Goal: Communication & Community: Answer question/provide support

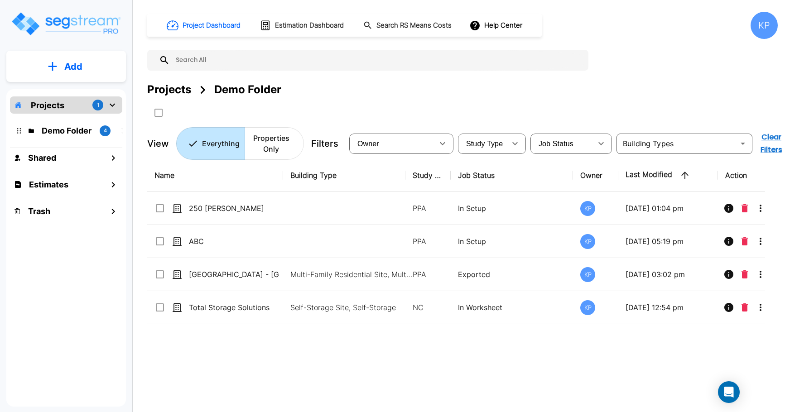
click at [113, 103] on icon "mailbox folders" at bounding box center [112, 105] width 11 height 11
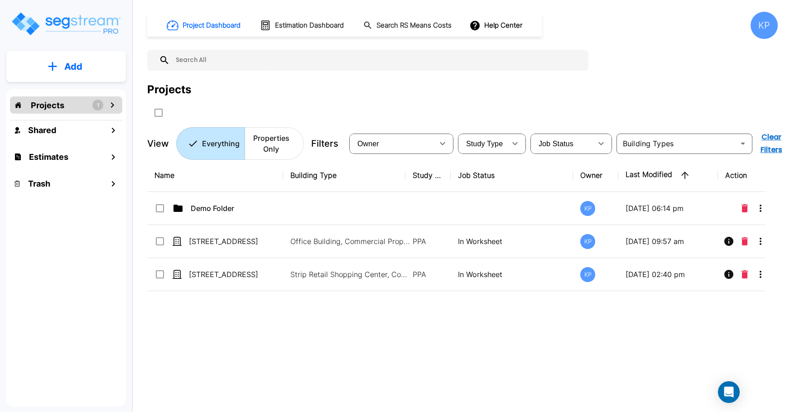
click at [112, 108] on icon "mailbox folders" at bounding box center [112, 105] width 11 height 11
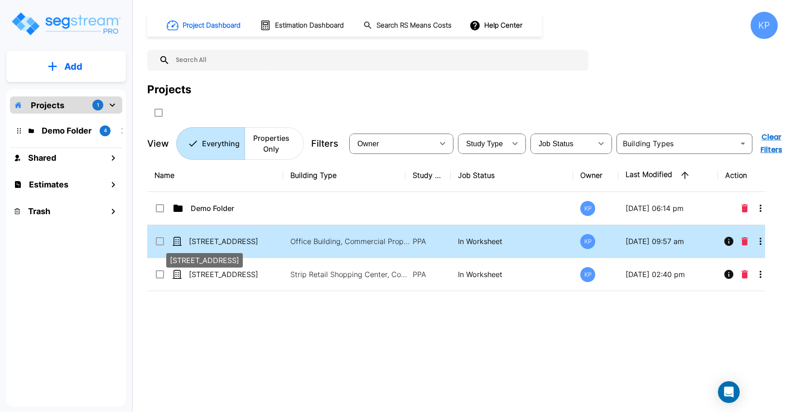
click at [214, 240] on p "[STREET_ADDRESS]" at bounding box center [234, 241] width 91 height 11
checkbox input "true"
click at [214, 240] on p "[STREET_ADDRESS]" at bounding box center [234, 241] width 91 height 11
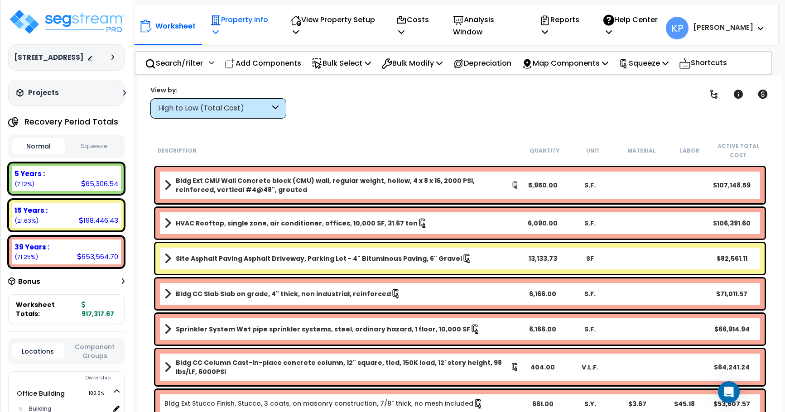
click at [217, 31] on icon at bounding box center [215, 31] width 6 height 7
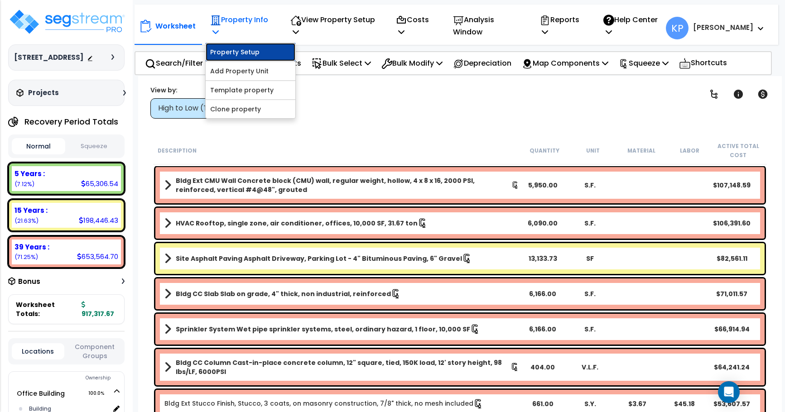
click at [231, 57] on link "Property Setup" at bounding box center [251, 52] width 90 height 18
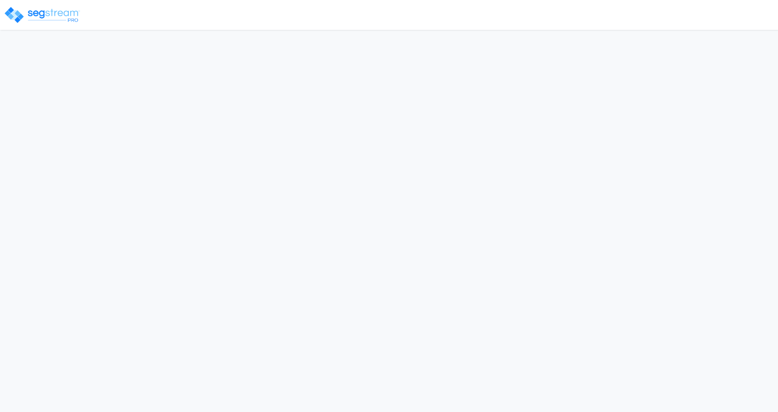
select select "2024"
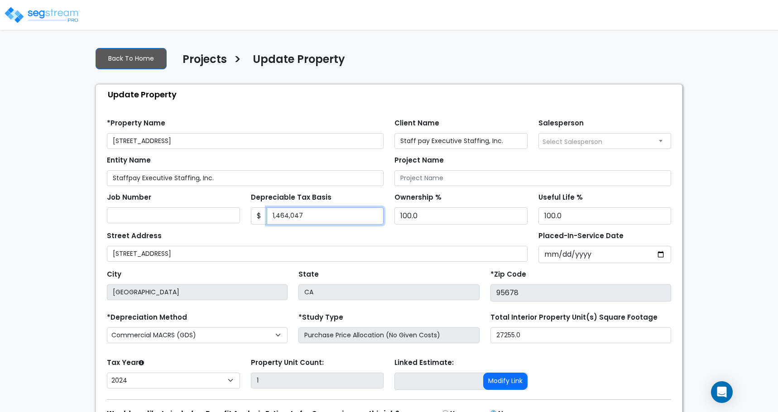
drag, startPoint x: 304, startPoint y: 220, endPoint x: 270, endPoint y: 222, distance: 33.1
click at [270, 222] on input "1,464,047" at bounding box center [325, 215] width 117 height 17
type input "1590442"
click at [304, 232] on div "Street Address 951 Reserve Drive, Roseville, CA 95678" at bounding box center [317, 245] width 421 height 33
click at [215, 63] on h4 "Projects" at bounding box center [205, 60] width 44 height 15
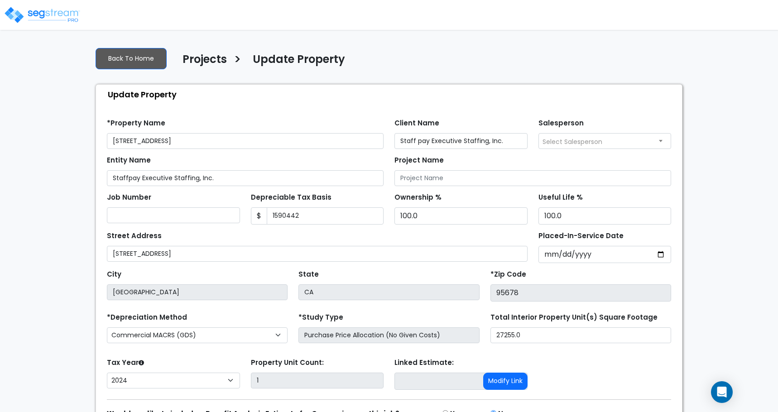
click at [214, 56] on h4 "Projects" at bounding box center [205, 60] width 44 height 15
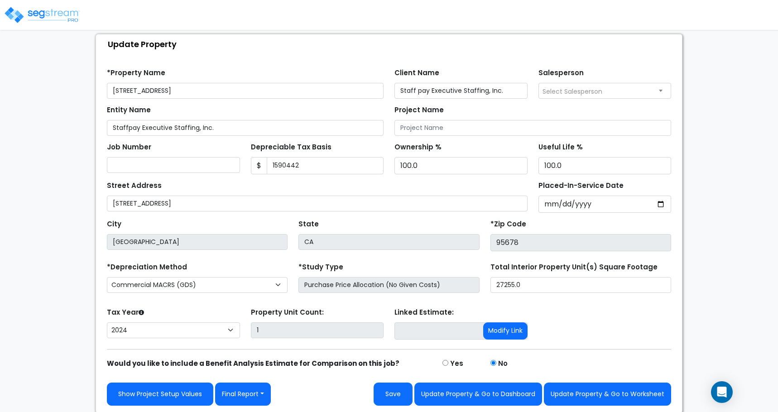
scroll to position [52, 0]
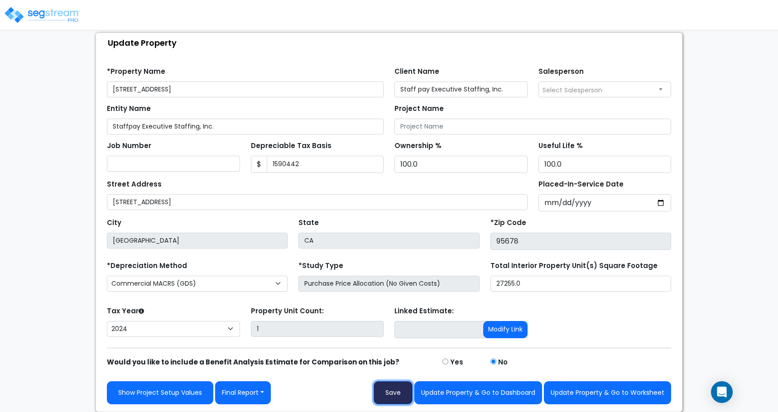
click at [391, 390] on button "Save" at bounding box center [393, 392] width 39 height 23
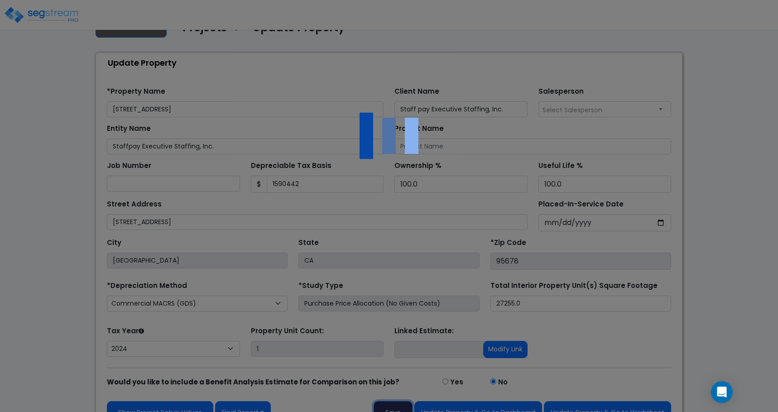
scroll to position [45, 0]
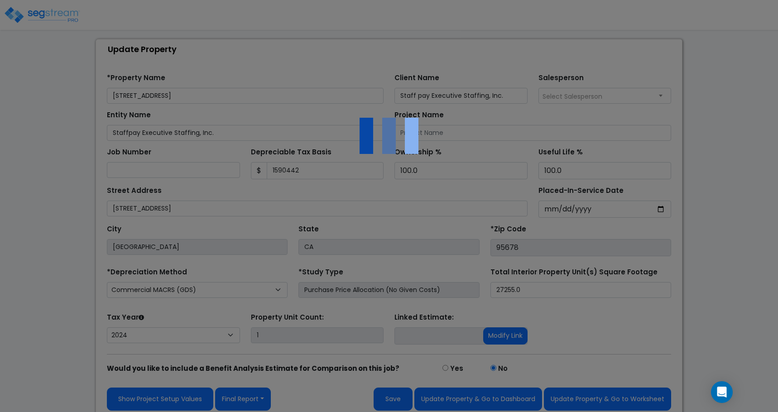
click at [443, 397] on div at bounding box center [389, 206] width 778 height 412
click at [56, 10] on div at bounding box center [389, 206] width 778 height 412
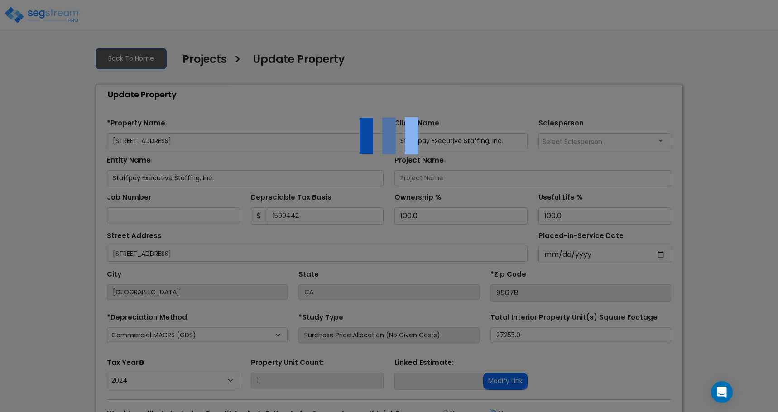
click at [48, 14] on div at bounding box center [389, 206] width 778 height 412
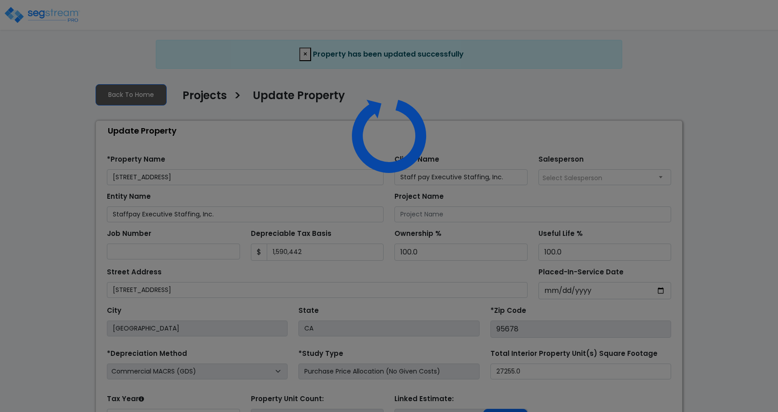
select select "2024"
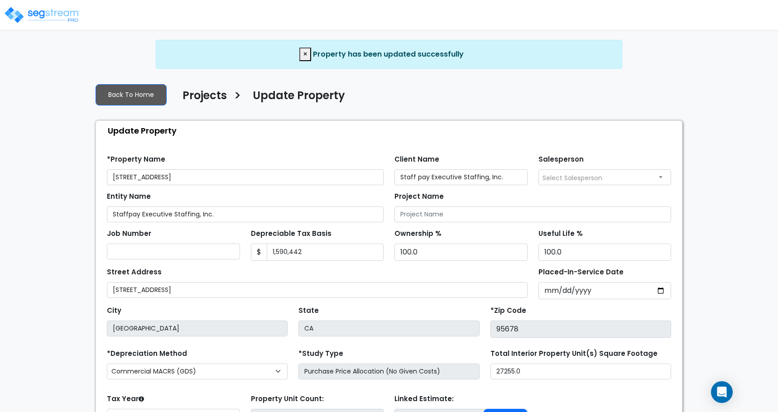
click at [39, 13] on img at bounding box center [42, 15] width 77 height 18
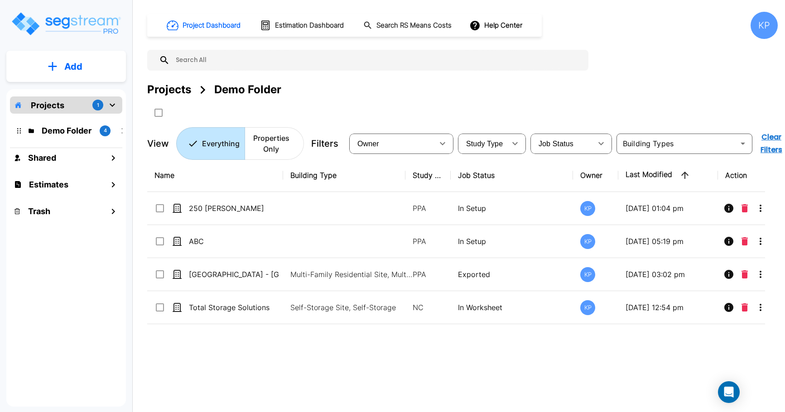
click at [116, 102] on icon "mailbox folders" at bounding box center [112, 105] width 11 height 11
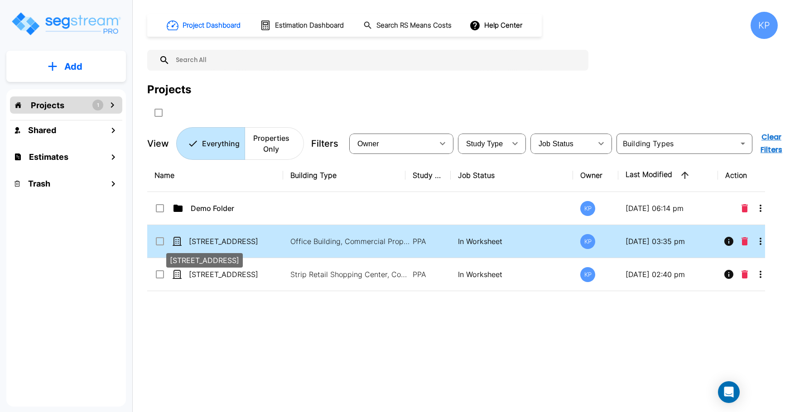
click at [210, 241] on p "[STREET_ADDRESS]" at bounding box center [234, 241] width 91 height 11
checkbox input "false"
click at [210, 241] on p "[STREET_ADDRESS]" at bounding box center [234, 241] width 91 height 11
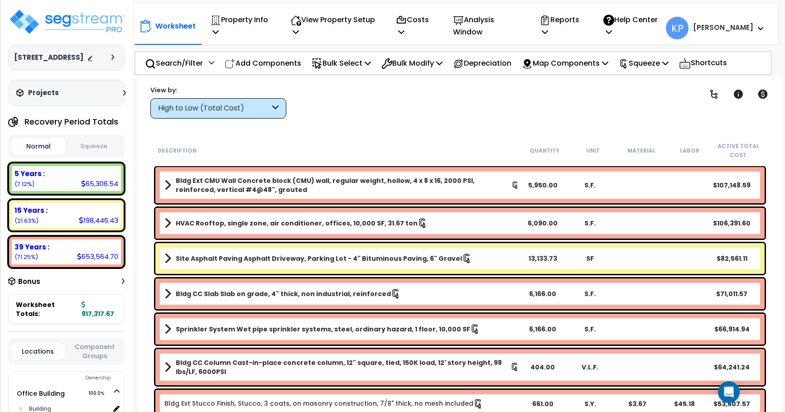
click at [85, 153] on button "Squeeze" at bounding box center [94, 147] width 53 height 16
click at [227, 28] on p "Property Info" at bounding box center [240, 26] width 61 height 24
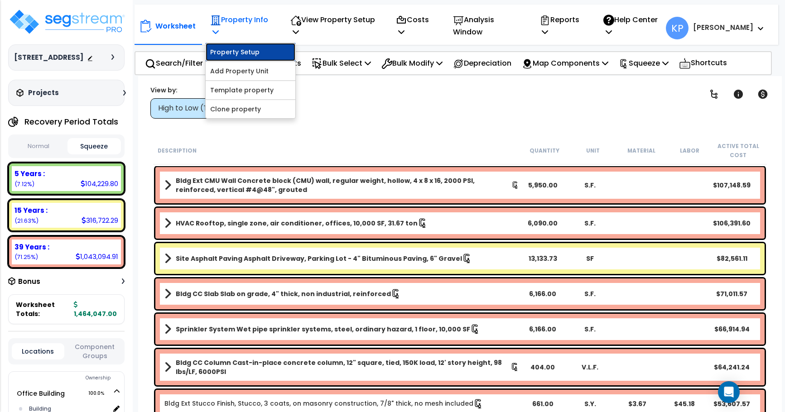
click at [232, 52] on link "Property Setup" at bounding box center [251, 52] width 90 height 18
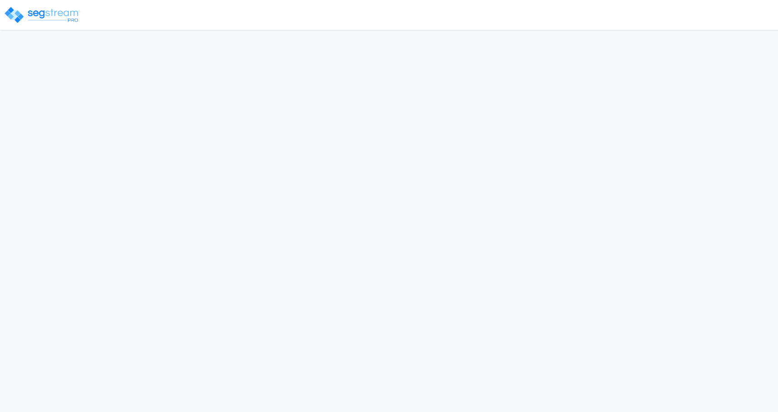
select select "2024"
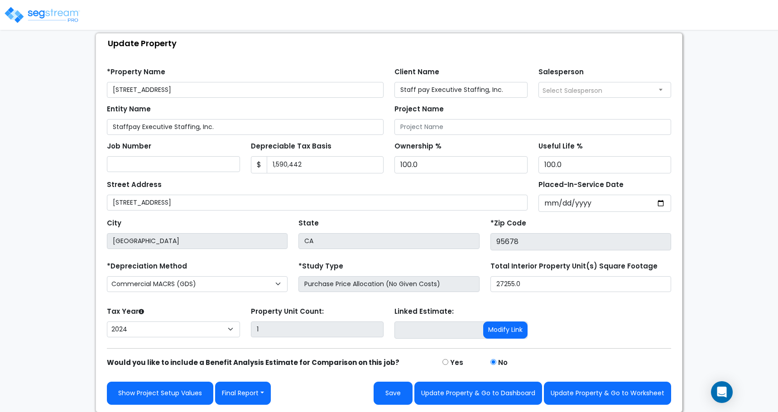
scroll to position [52, 0]
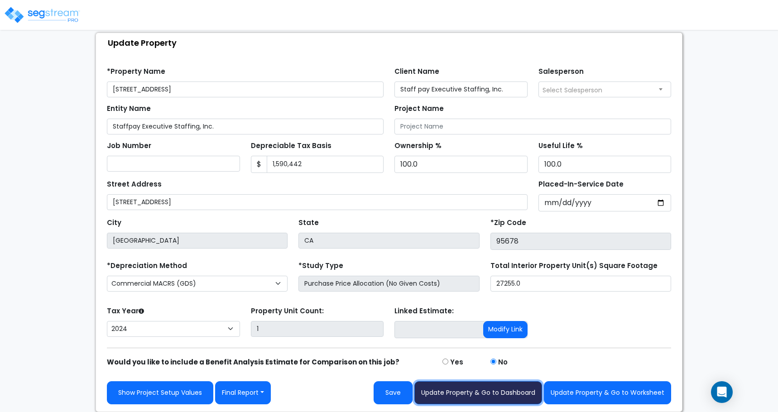
click at [455, 396] on button "Update Property & Go to Dashboard" at bounding box center [479, 392] width 128 height 23
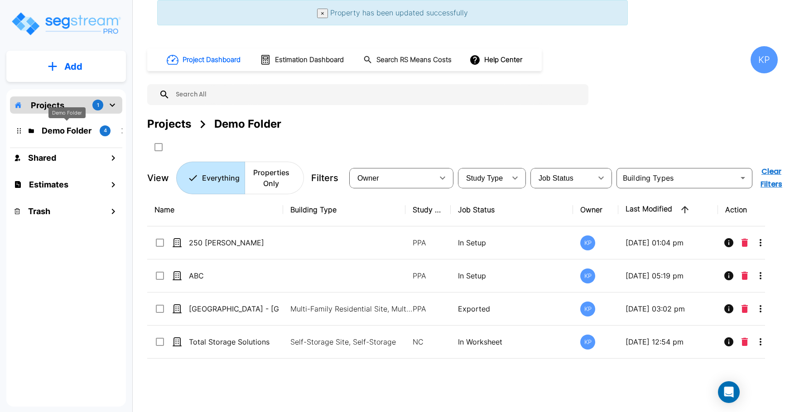
click at [86, 131] on p "Demo Folder" at bounding box center [67, 131] width 51 height 12
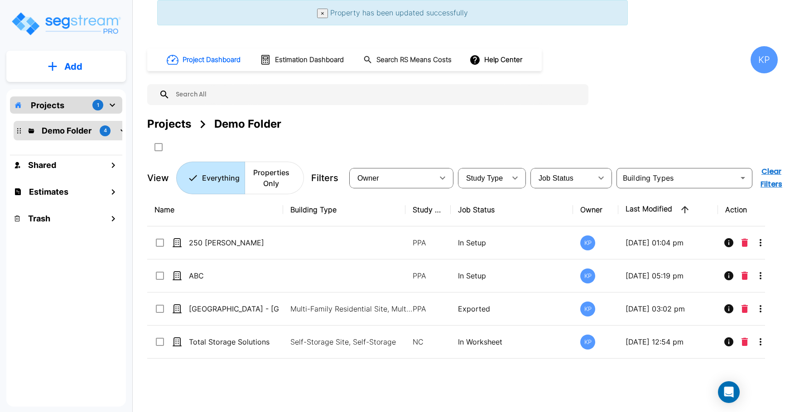
click at [94, 111] on div "Projects 1" at bounding box center [66, 104] width 112 height 17
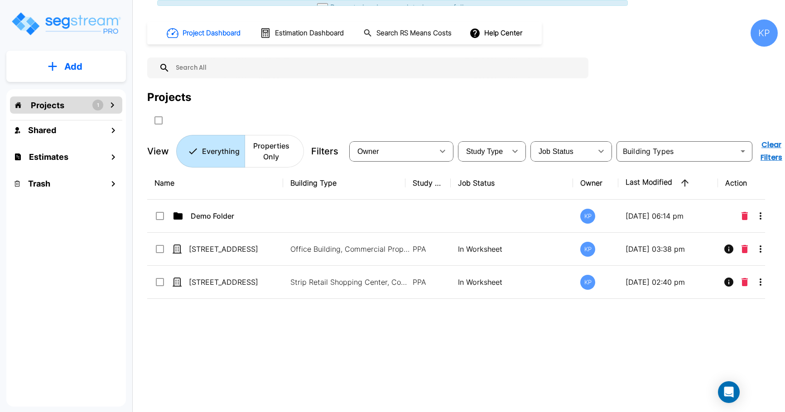
click at [105, 106] on div "Projects 1" at bounding box center [66, 104] width 112 height 17
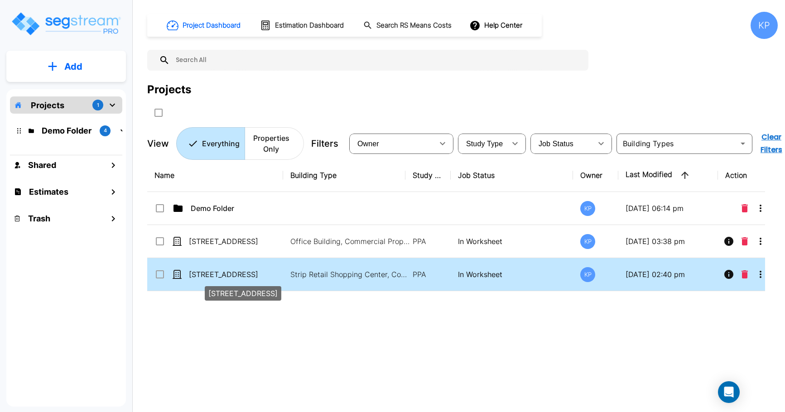
click at [212, 272] on p "[STREET_ADDRESS]" at bounding box center [234, 274] width 91 height 11
click at [212, 272] on p "6412 Tupelo Dr" at bounding box center [234, 274] width 91 height 11
checkbox input "false"
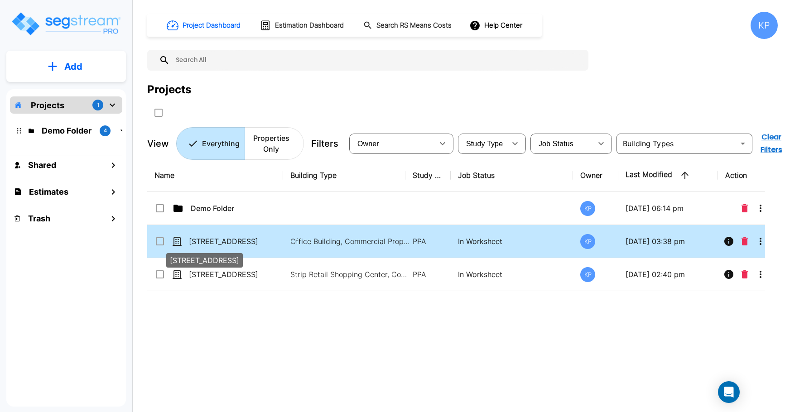
click at [213, 240] on p "[STREET_ADDRESS]" at bounding box center [234, 241] width 91 height 11
checkbox input "true"
click at [213, 240] on p "[STREET_ADDRESS]" at bounding box center [234, 241] width 91 height 11
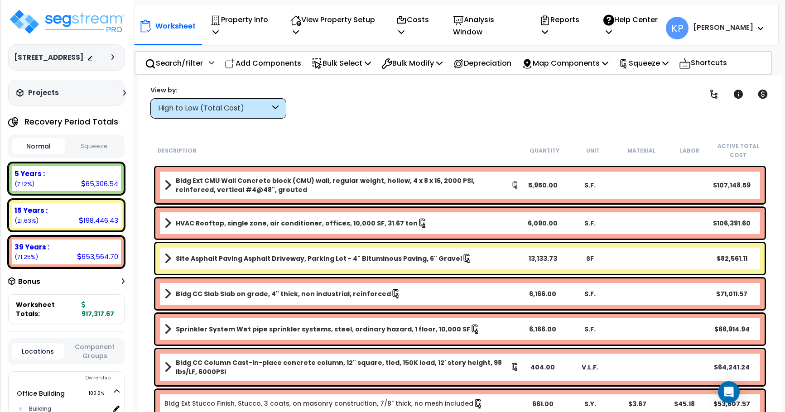
click at [101, 154] on button "Squeeze" at bounding box center [94, 147] width 53 height 16
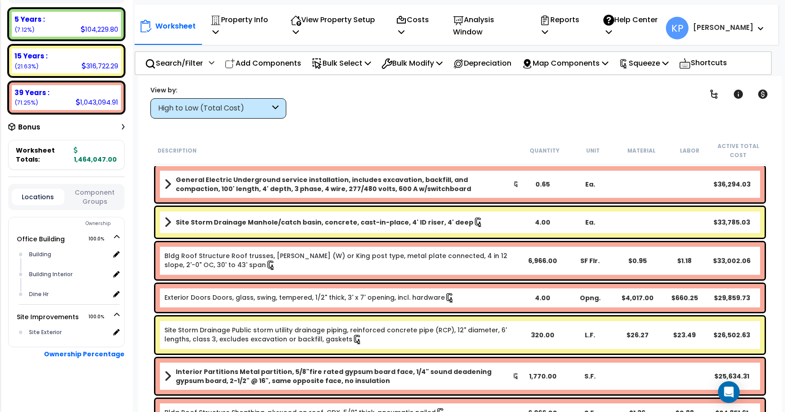
scroll to position [408, 0]
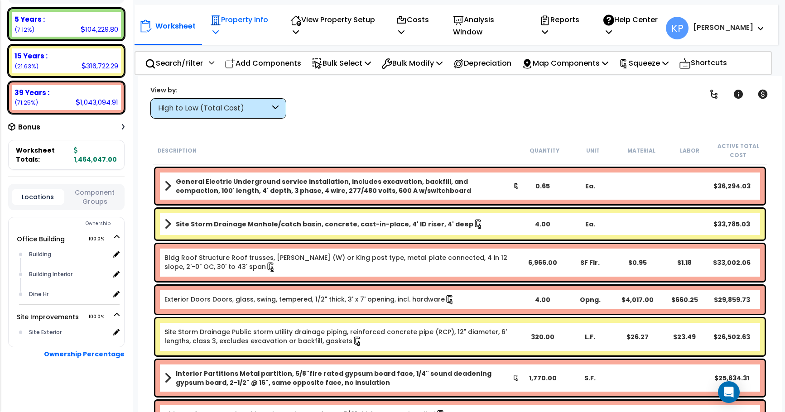
click at [236, 34] on p "Property Info" at bounding box center [240, 26] width 61 height 24
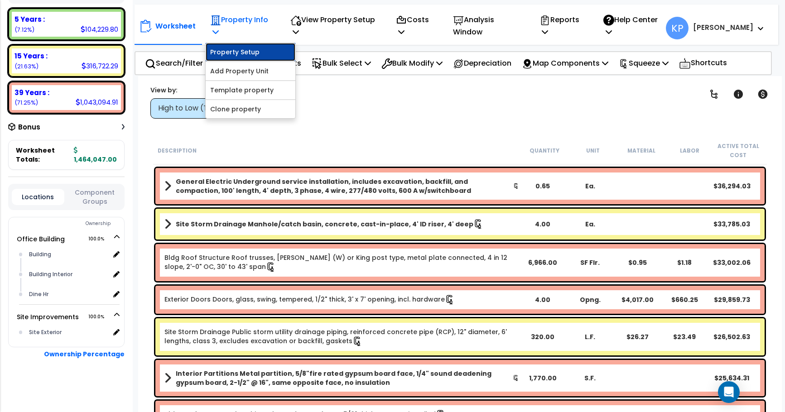
click at [240, 56] on link "Property Setup" at bounding box center [251, 52] width 90 height 18
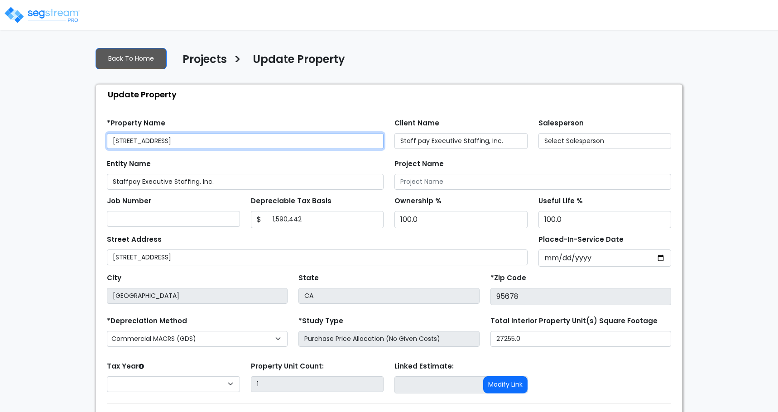
select select "2024"
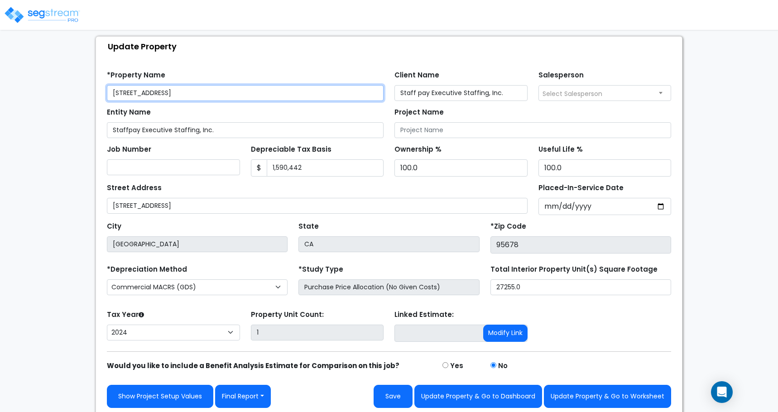
scroll to position [52, 0]
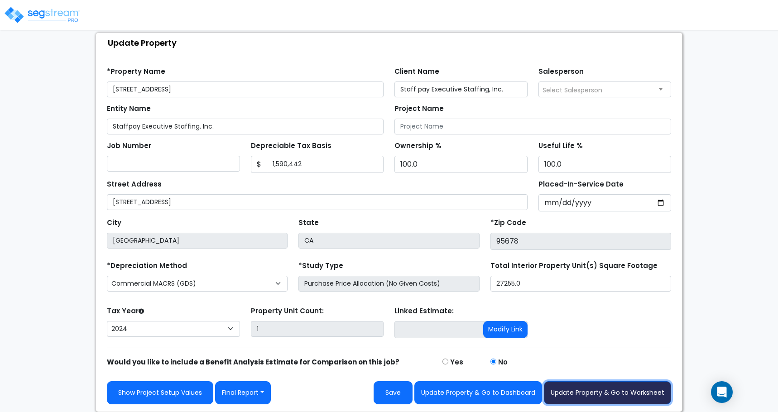
click at [595, 395] on button "Update Property & Go to Worksheet" at bounding box center [607, 392] width 127 height 23
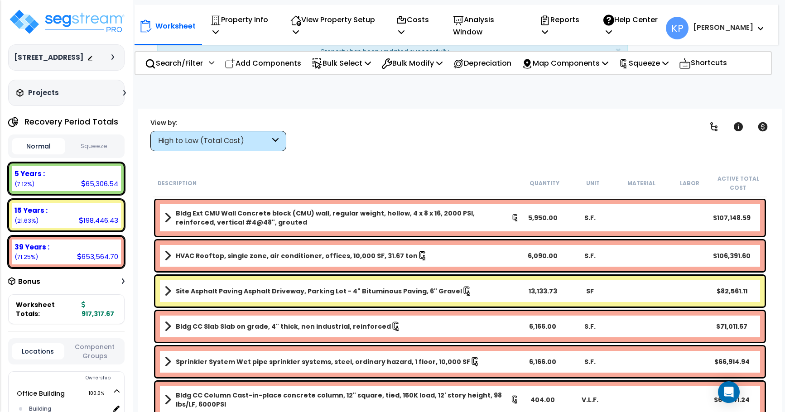
click at [98, 154] on button "Squeeze" at bounding box center [94, 147] width 53 height 16
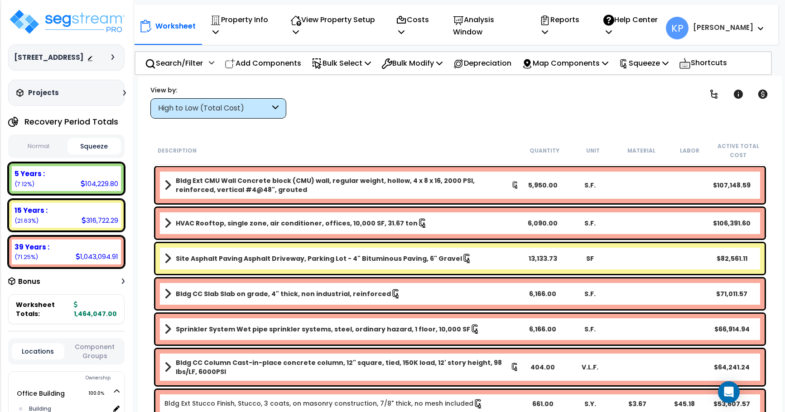
click at [762, 27] on icon at bounding box center [760, 29] width 5 height 4
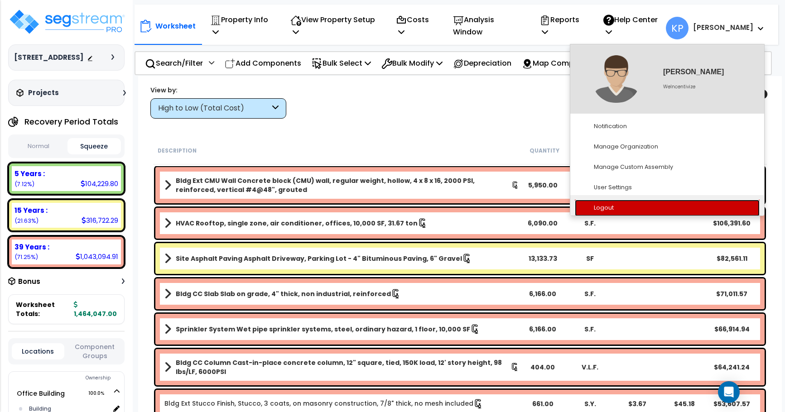
click at [608, 210] on link "Logout" at bounding box center [667, 208] width 185 height 17
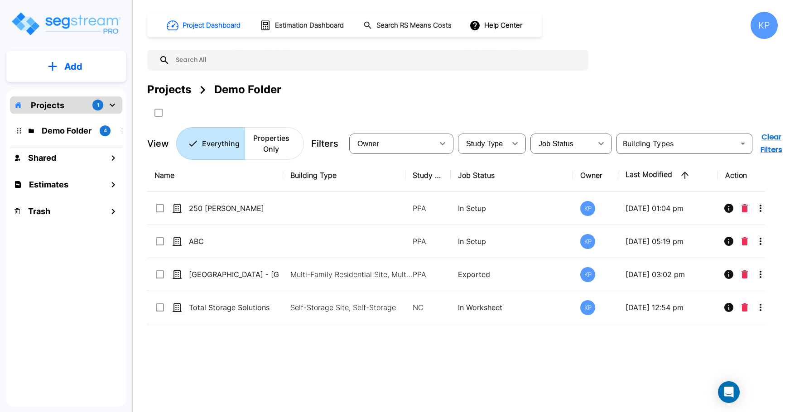
click at [111, 105] on icon "mailbox folders" at bounding box center [112, 105] width 5 height 3
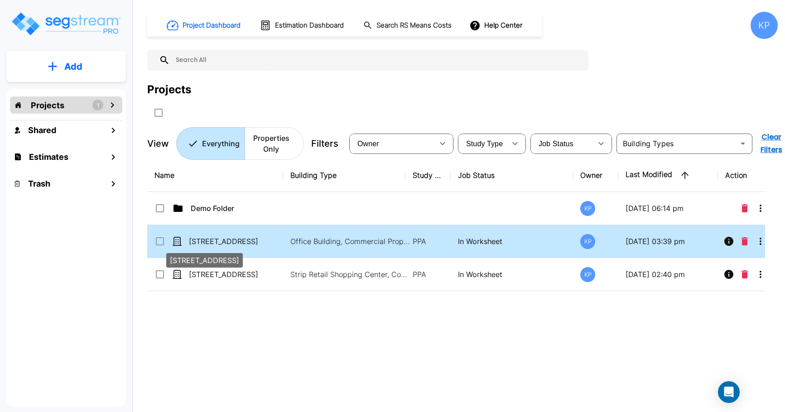
click at [211, 242] on p "951 Reserve Drive Roseville, CA 95678" at bounding box center [234, 241] width 91 height 11
checkbox input "true"
click at [211, 242] on p "951 Reserve Drive Roseville, CA 95678" at bounding box center [234, 241] width 91 height 11
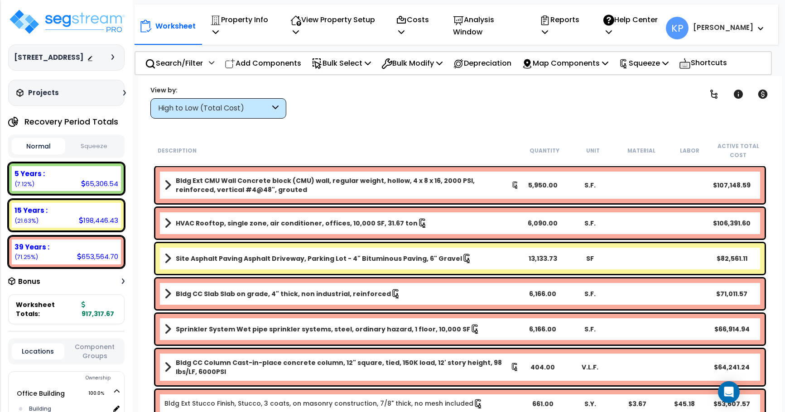
click at [102, 146] on div "Normal Squeeze" at bounding box center [66, 147] width 116 height 24
click at [102, 152] on button "Squeeze" at bounding box center [94, 147] width 53 height 16
click at [733, 392] on icon "Open Intercom Messenger" at bounding box center [729, 392] width 12 height 12
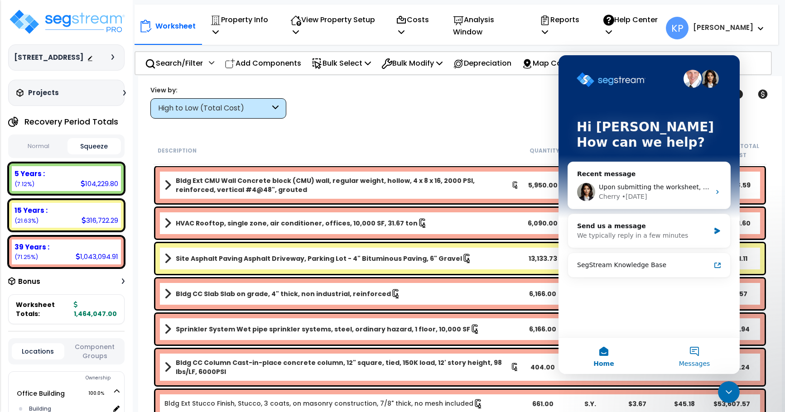
click at [692, 355] on button "Messages" at bounding box center [694, 356] width 91 height 36
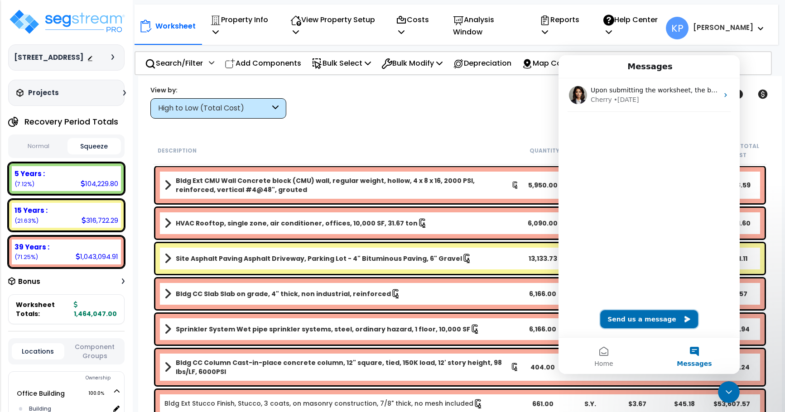
click at [659, 318] on button "Send us a message" at bounding box center [649, 319] width 98 height 18
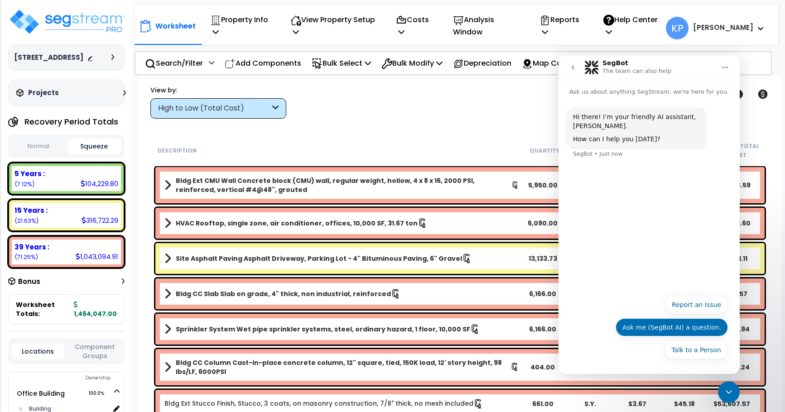
click at [694, 331] on button "Ask me (SegBot AI) a question." at bounding box center [672, 327] width 112 height 18
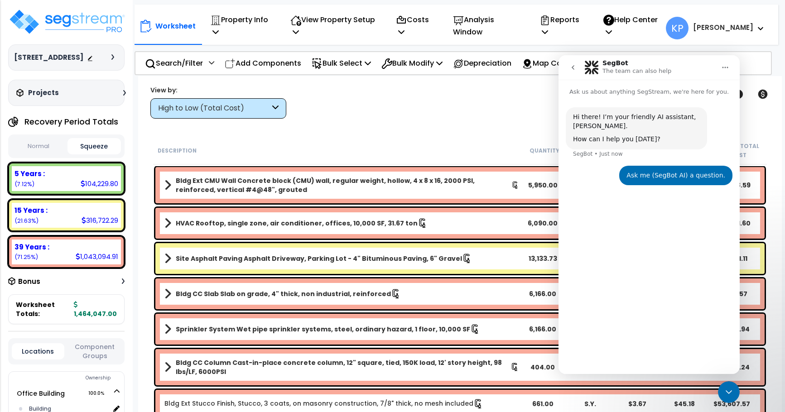
click at [608, 342] on div "Hi there! I’m your friendly AI assistant, SegBot. How can I help you today? Seg…" at bounding box center [649, 231] width 181 height 270
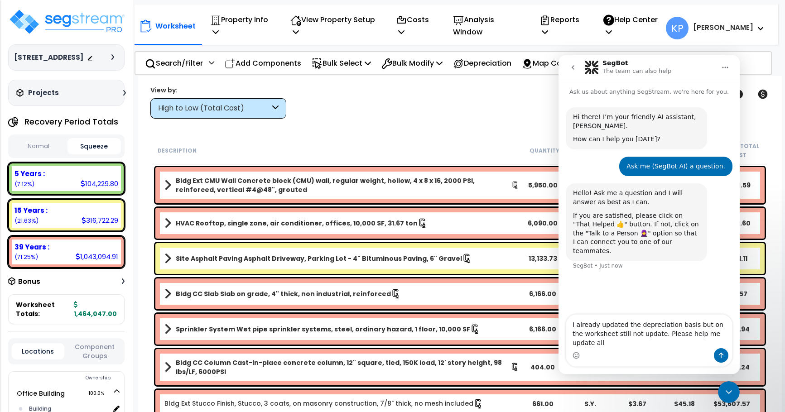
type textarea "I already updated the depreciation basis but on the worksheet still not update.…"
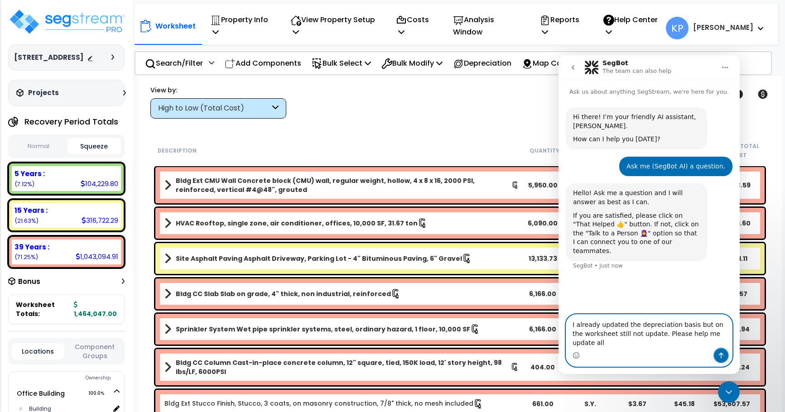
click at [716, 352] on button "Send a message…" at bounding box center [721, 355] width 14 height 14
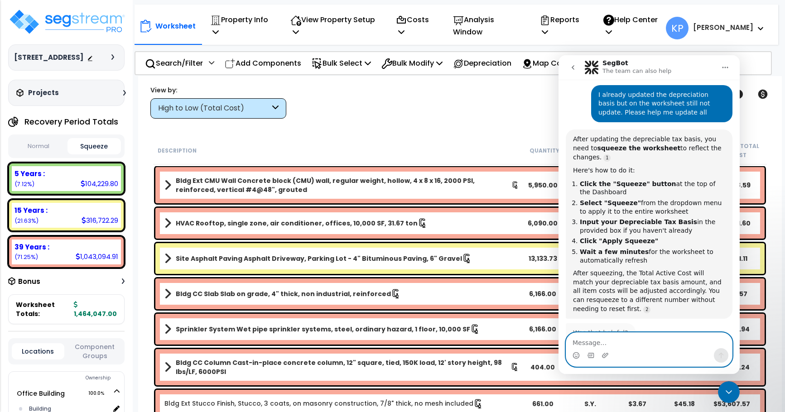
scroll to position [192, 0]
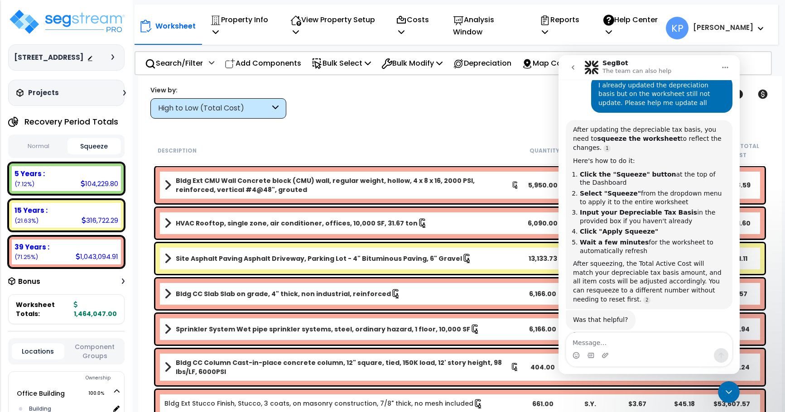
click at [62, 154] on button "Normal" at bounding box center [38, 147] width 53 height 16
click at [104, 154] on button "Squeeze" at bounding box center [94, 147] width 53 height 16
click at [598, 340] on textarea "Message…" at bounding box center [649, 340] width 166 height 15
type textarea "I did"
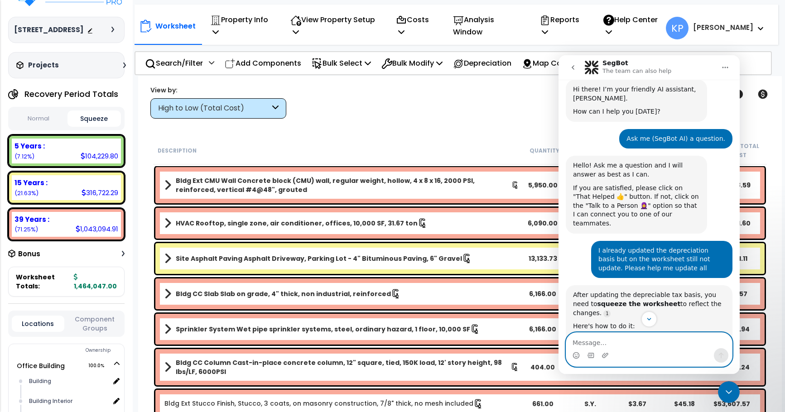
scroll to position [0, 0]
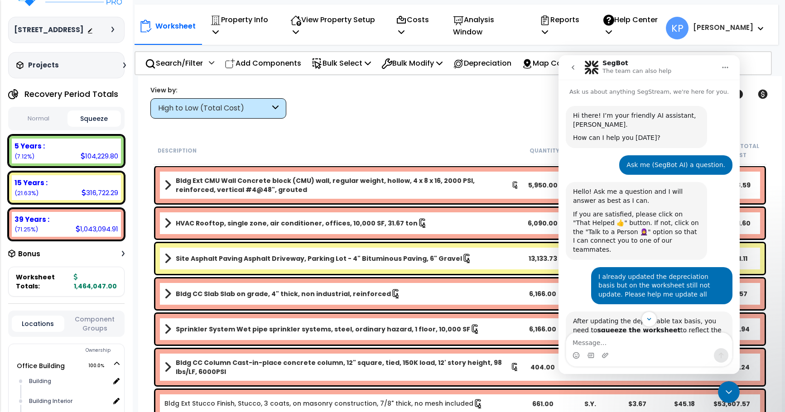
click at [719, 70] on button "Home" at bounding box center [725, 67] width 17 height 17
click at [728, 392] on icon "Close Intercom Messenger" at bounding box center [728, 392] width 11 height 11
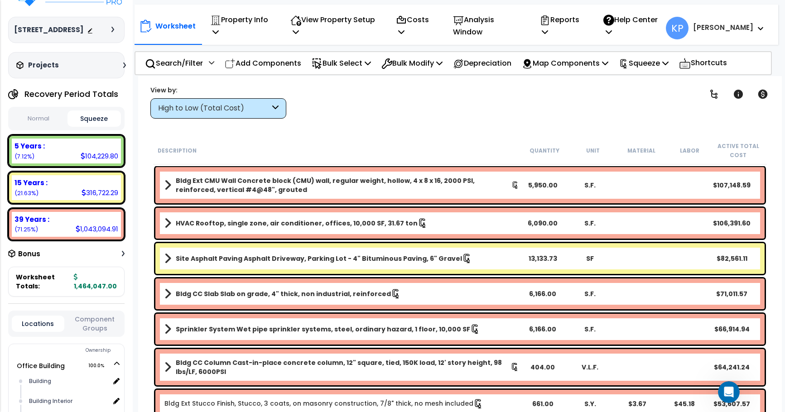
scroll to position [373, 0]
click at [728, 392] on icon "Open Intercom Messenger" at bounding box center [729, 392] width 15 height 15
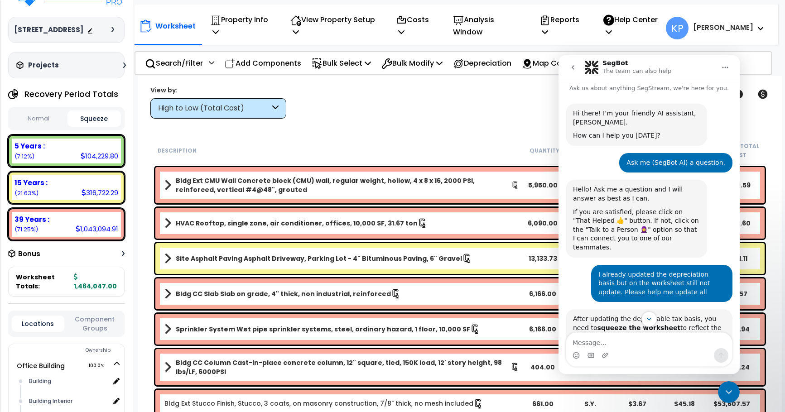
scroll to position [0, 0]
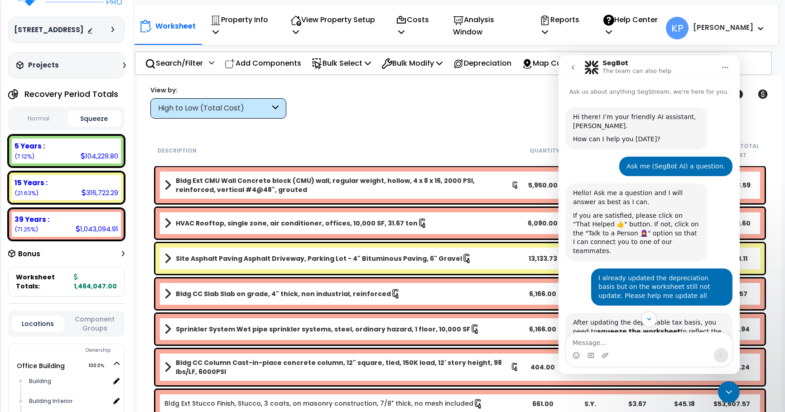
click at [573, 67] on icon "go back" at bounding box center [573, 67] width 3 height 5
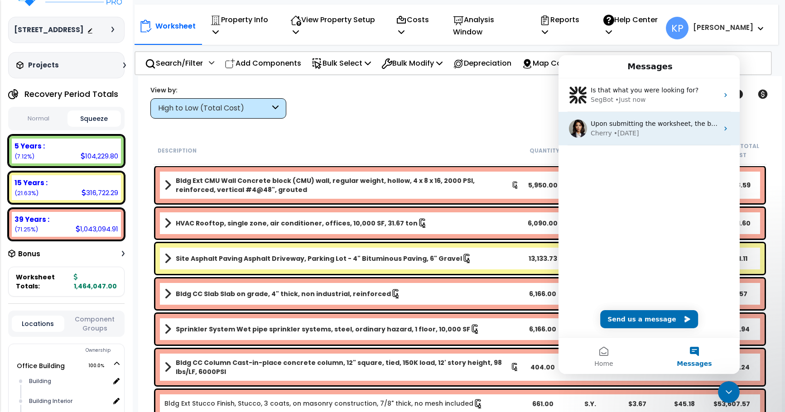
click at [678, 133] on div "Cherry • 1d ago" at bounding box center [655, 134] width 128 height 10
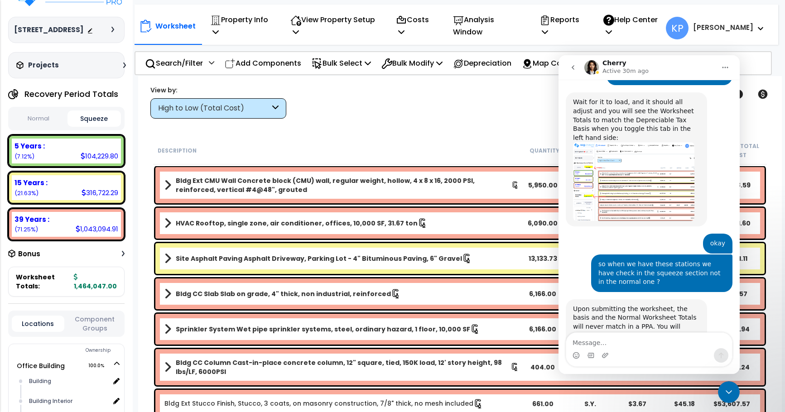
scroll to position [663, 0]
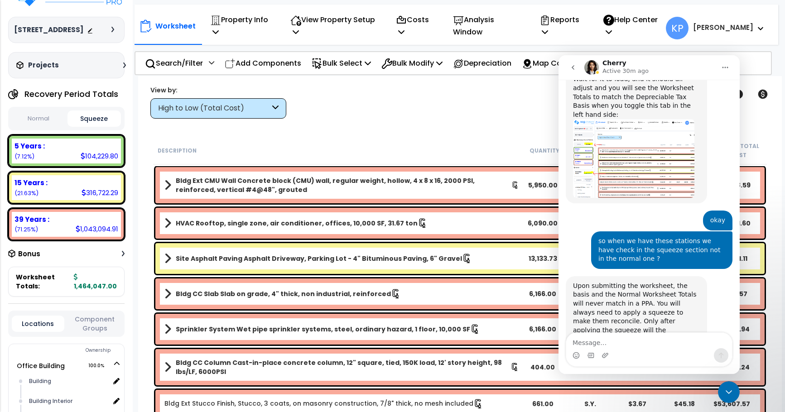
click at [591, 347] on textarea "Message…" at bounding box center [649, 340] width 166 height 15
type textarea "Hi Cherry"
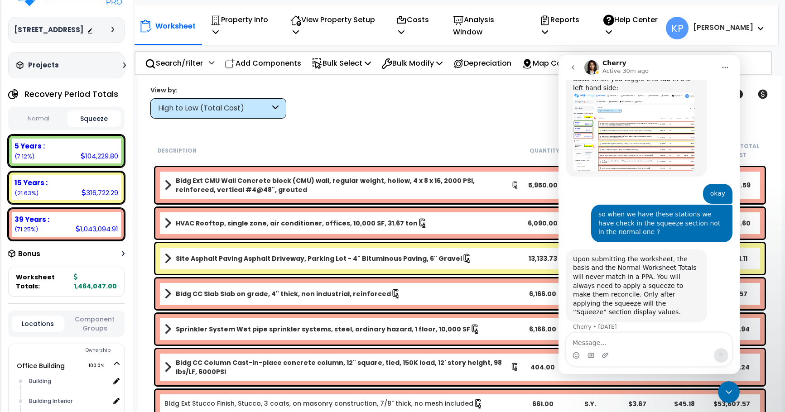
scroll to position [714, 0]
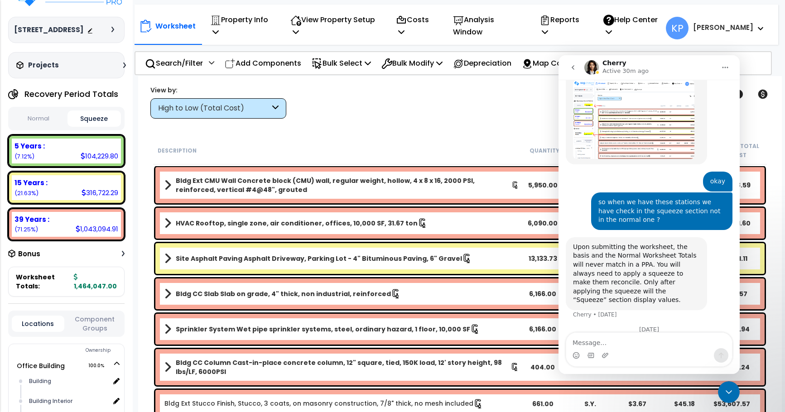
click at [724, 65] on icon "Home" at bounding box center [725, 67] width 7 height 7
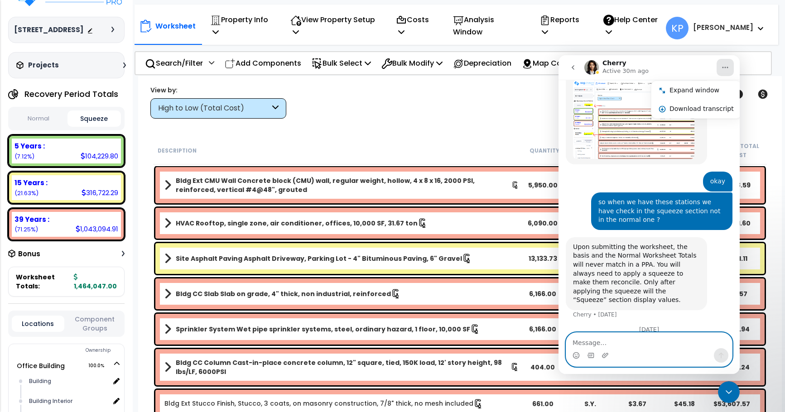
click at [614, 342] on textarea "Message…" at bounding box center [649, 340] width 166 height 15
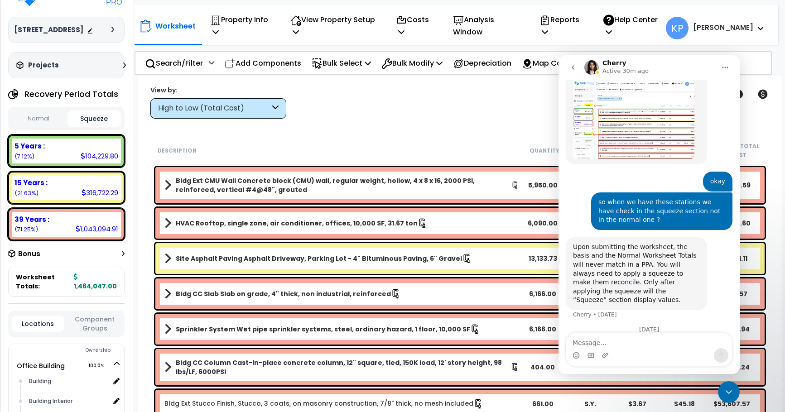
click at [575, 68] on icon "go back" at bounding box center [572, 67] width 7 height 7
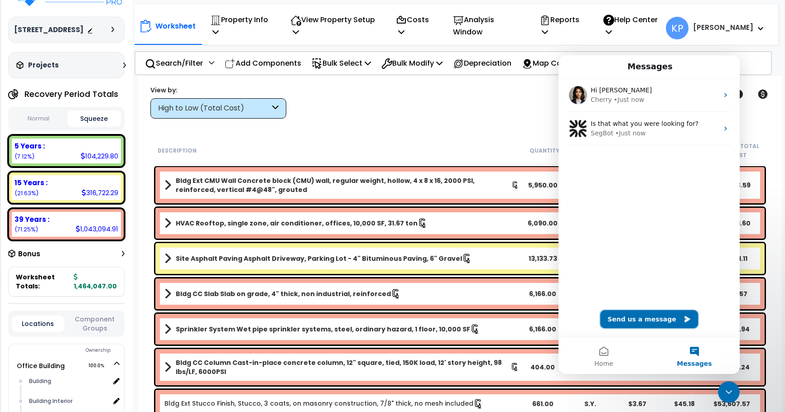
click at [642, 325] on button "Send us a message" at bounding box center [649, 319] width 98 height 18
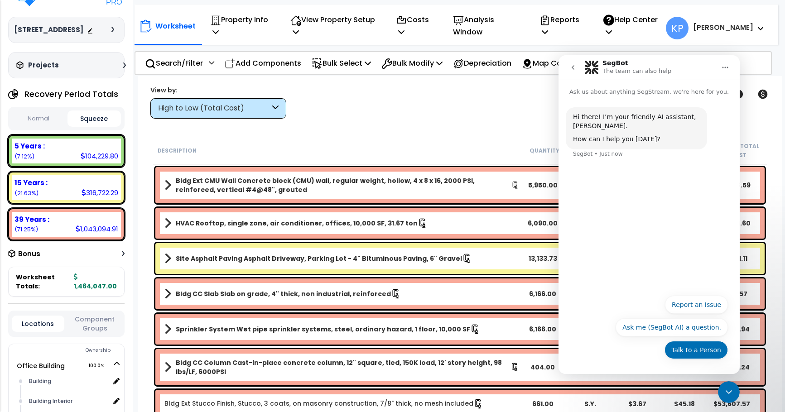
click at [704, 354] on button "Talk to a Person" at bounding box center [696, 350] width 63 height 18
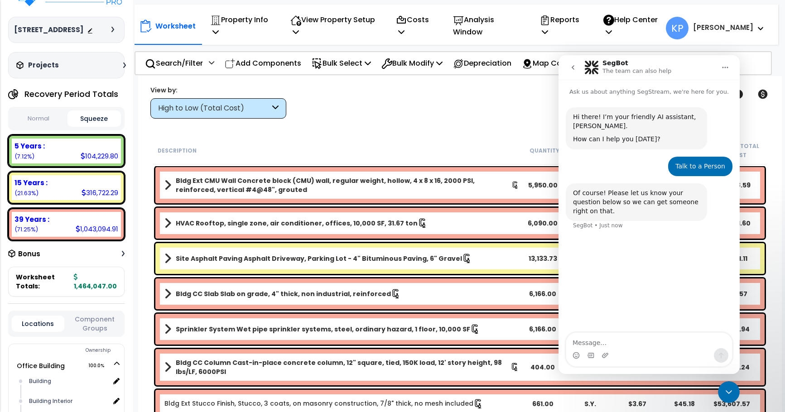
click at [616, 344] on textarea "Message…" at bounding box center [649, 340] width 166 height 15
click at [574, 342] on textarea "Can you update worksheet total also" at bounding box center [649, 340] width 166 height 15
click at [575, 343] on textarea "Can you update worksheet total also" at bounding box center [649, 340] width 166 height 15
click at [571, 345] on textarea "Can you update worksheet total also" at bounding box center [649, 340] width 166 height 15
click at [602, 342] on textarea "I just updayed Can you update worksheet total also" at bounding box center [649, 336] width 166 height 24
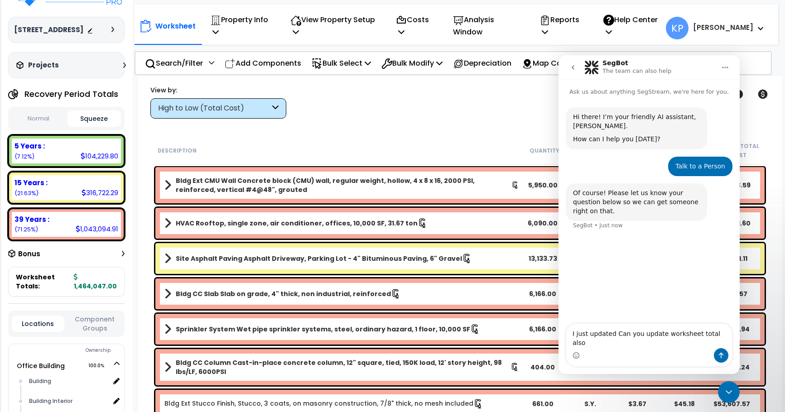
click at [615, 345] on textarea "I just updated Can you update worksheet total also" at bounding box center [649, 336] width 166 height 24
click at [629, 346] on textarea "I just updated the depreciation basis, Can you update worksheet total also" at bounding box center [649, 336] width 166 height 24
type textarea "I just updated the depreciation basis, Can you update worksheet total also?"
click at [721, 357] on icon "Send a message…" at bounding box center [721, 355] width 7 height 7
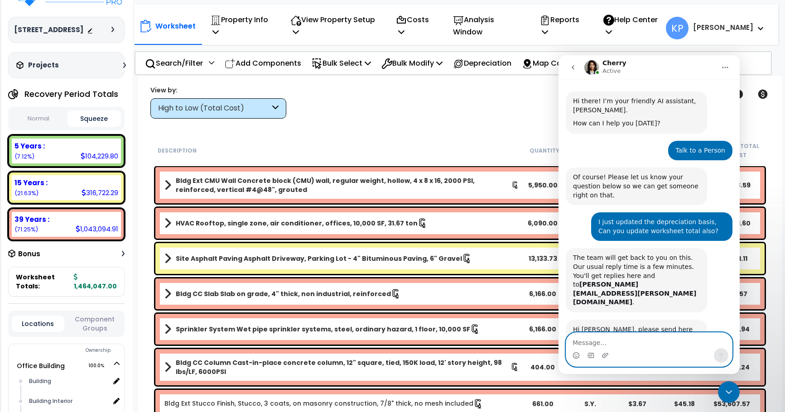
scroll to position [15, 0]
drag, startPoint x: 702, startPoint y: 348, endPoint x: 695, endPoint y: 363, distance: 17.0
click at [695, 363] on div "Intercom messenger" at bounding box center [649, 350] width 166 height 34
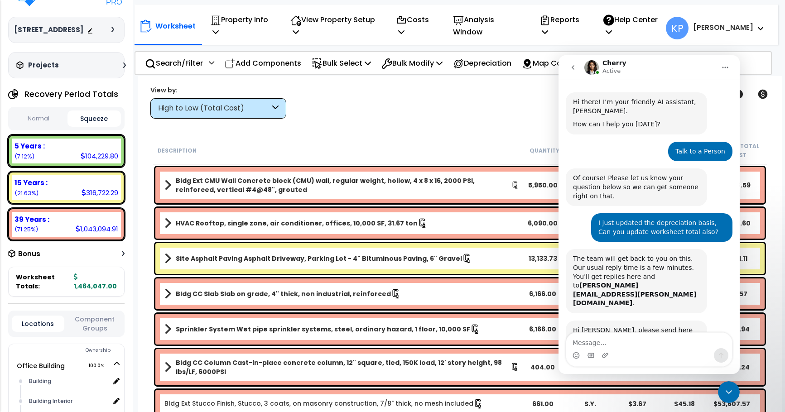
scroll to position [53, 0]
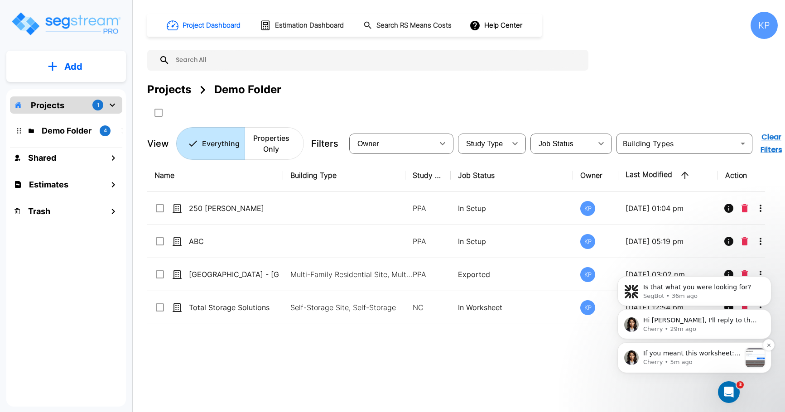
click at [691, 361] on p "Cherry • 5m ago" at bounding box center [692, 362] width 98 height 8
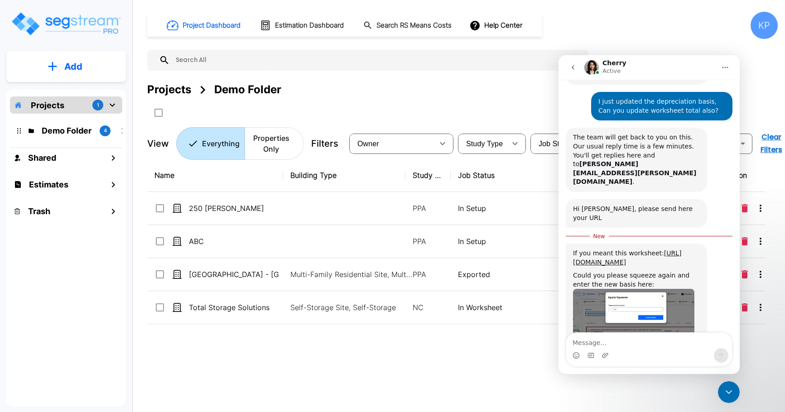
scroll to position [144, 0]
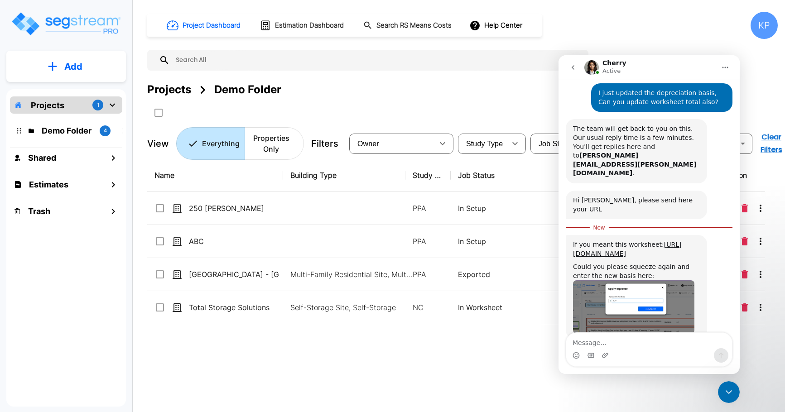
click at [579, 340] on textarea "Message…" at bounding box center [649, 340] width 166 height 15
click at [75, 105] on div "Projects 1" at bounding box center [66, 104] width 112 height 17
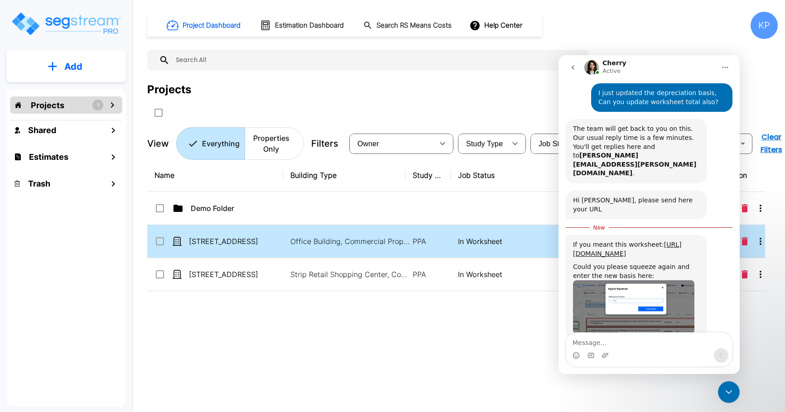
drag, startPoint x: 213, startPoint y: 273, endPoint x: 201, endPoint y: 248, distance: 28.0
click at [201, 248] on tbody "Demo Folder KP 07/10/2025 - 06:14 pm 951 Reserve Drive Roseville, CA 95678 Offi…" at bounding box center [462, 241] width 630 height 99
click at [202, 243] on p "[STREET_ADDRESS]" at bounding box center [234, 241] width 91 height 11
checkbox input "true"
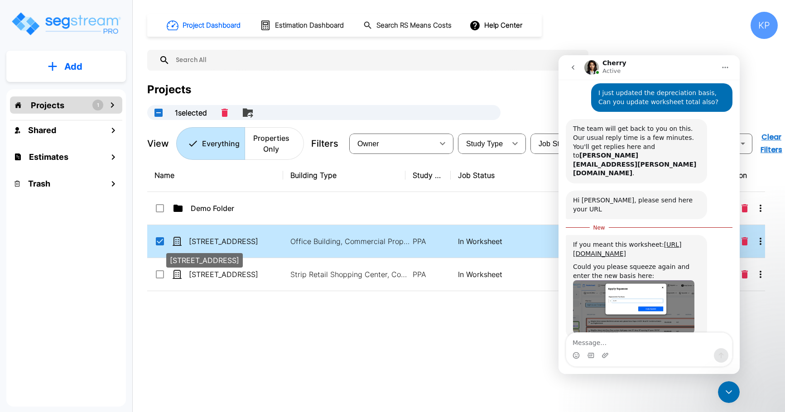
click at [202, 243] on p "[STREET_ADDRESS]" at bounding box center [234, 241] width 91 height 11
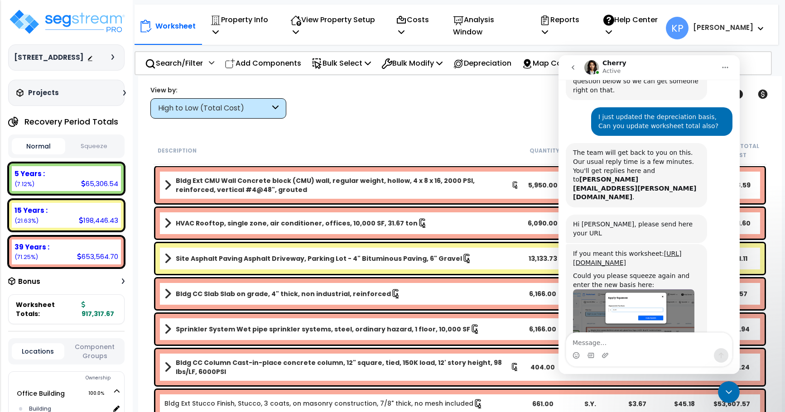
scroll to position [129, 0]
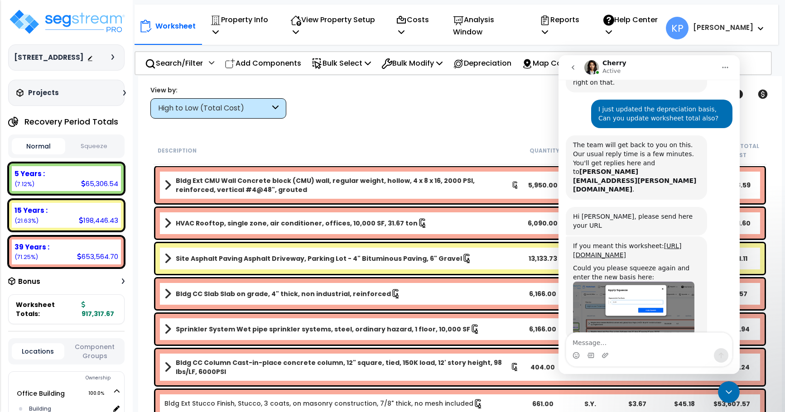
click at [96, 154] on button "Squeeze" at bounding box center [94, 147] width 53 height 16
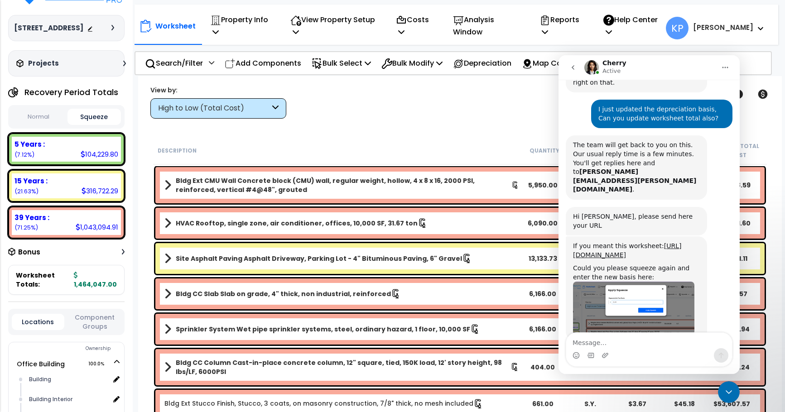
scroll to position [45, 0]
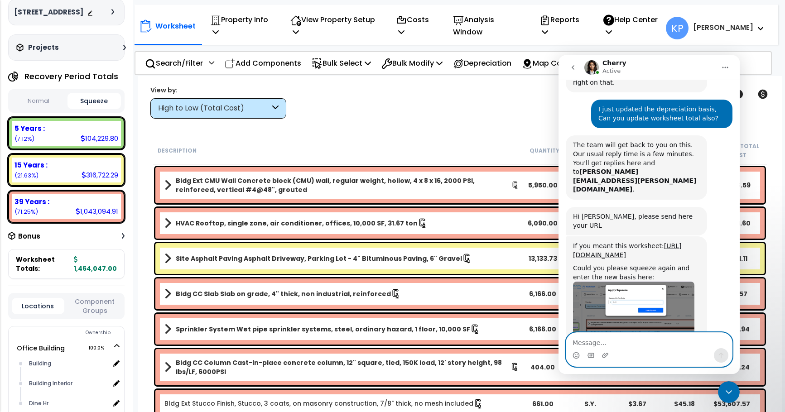
click at [596, 337] on textarea "Message…" at bounding box center [649, 340] width 166 height 15
type textarea "t"
type textarea "There is no apply squeeze option"
click at [724, 358] on icon "Send a message…" at bounding box center [721, 355] width 7 height 7
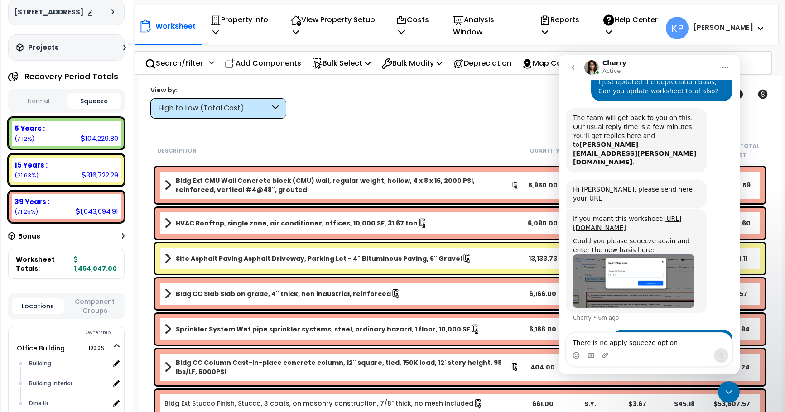
click at [92, 273] on b "1,464,047.00" at bounding box center [95, 264] width 43 height 18
click at [83, 273] on b "1,464,047.00" at bounding box center [95, 264] width 43 height 18
click at [81, 270] on span "1,464,047.00" at bounding box center [95, 264] width 43 height 18
click at [80, 267] on span "1,464,047.00" at bounding box center [95, 264] width 43 height 18
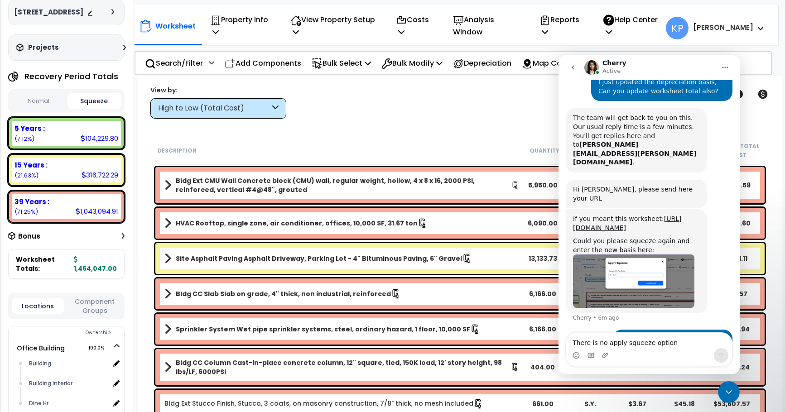
drag, startPoint x: 77, startPoint y: 270, endPoint x: 90, endPoint y: 289, distance: 23.8
click at [77, 263] on icon at bounding box center [76, 259] width 4 height 6
click at [52, 109] on button "Normal" at bounding box center [38, 101] width 53 height 16
click at [89, 109] on button "Squeeze" at bounding box center [94, 101] width 53 height 16
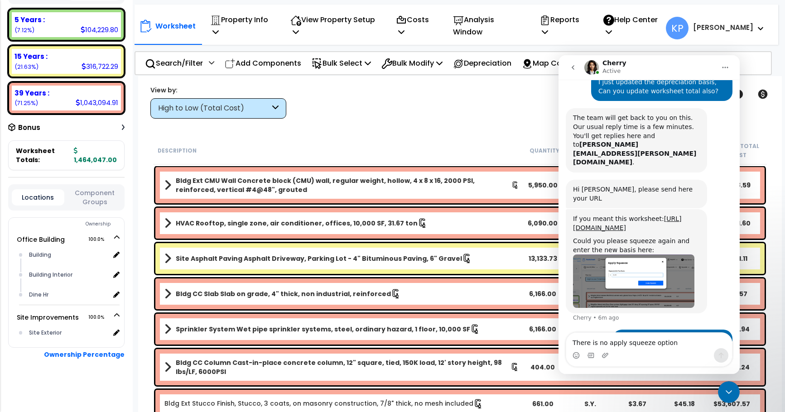
scroll to position [164, 0]
click at [80, 356] on b "Ownership Percentage" at bounding box center [84, 354] width 81 height 9
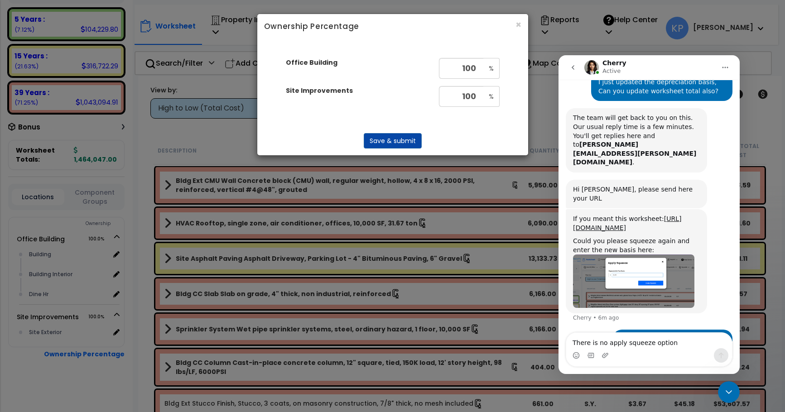
click at [514, 22] on h6 "Ownership Percentage" at bounding box center [392, 26] width 257 height 11
click at [517, 26] on button "×" at bounding box center [519, 25] width 6 height 10
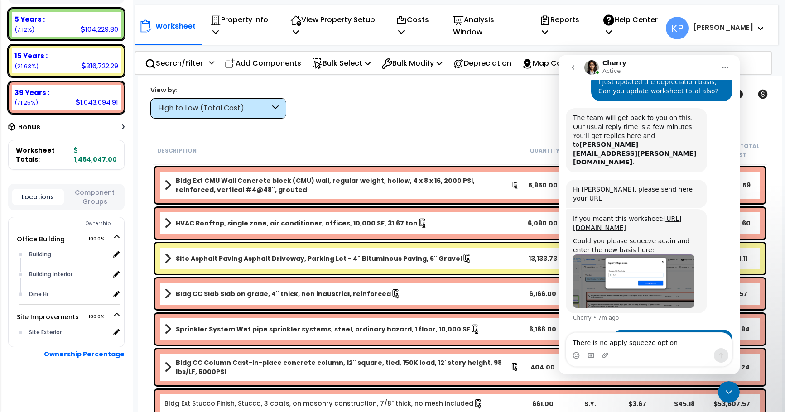
click at [109, 198] on button "Component Groups" at bounding box center [95, 197] width 52 height 19
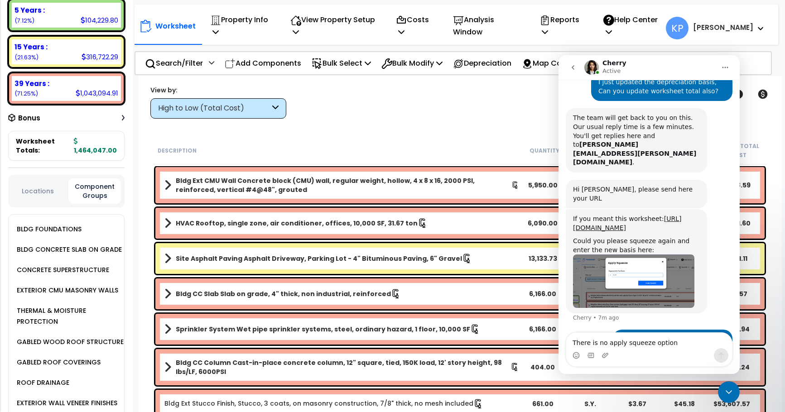
click at [53, 196] on button "Locations" at bounding box center [38, 191] width 52 height 10
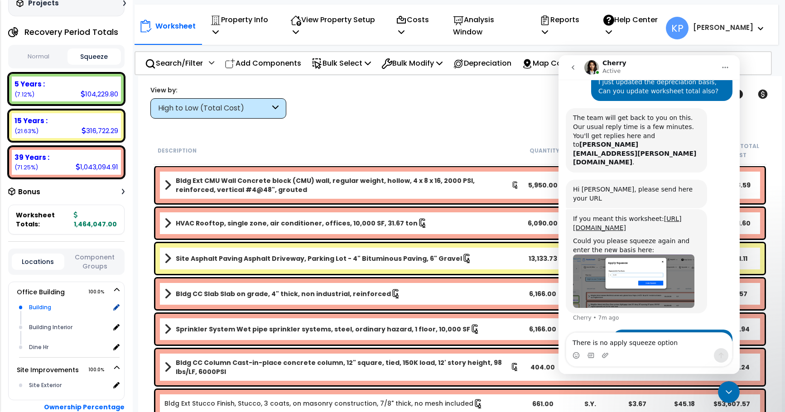
scroll to position [61, 0]
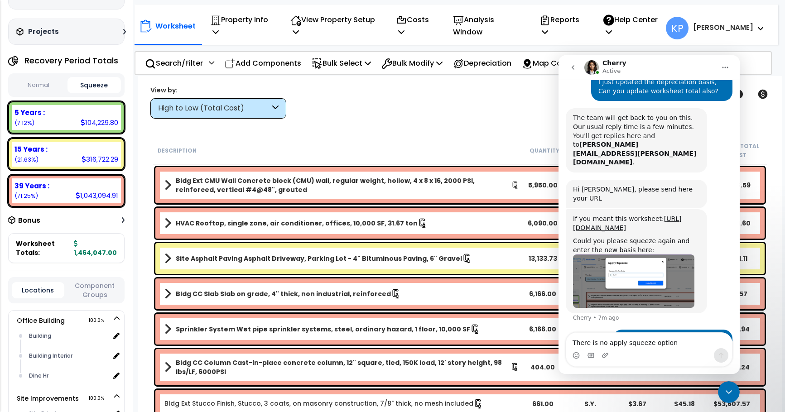
click at [109, 229] on div "Bonus" at bounding box center [66, 221] width 116 height 18
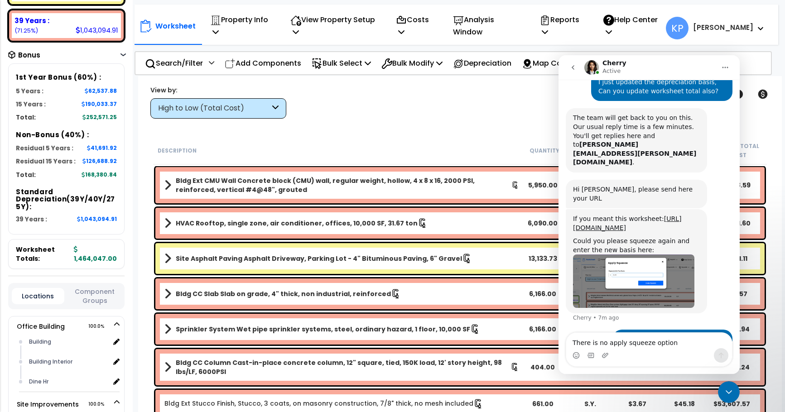
scroll to position [242, 0]
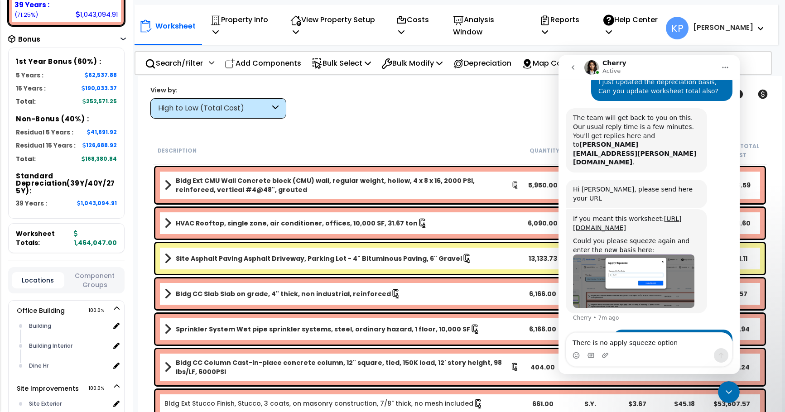
click at [82, 247] on b "1,464,047.00" at bounding box center [95, 238] width 43 height 18
click at [84, 244] on span "1,464,047.00" at bounding box center [95, 238] width 43 height 18
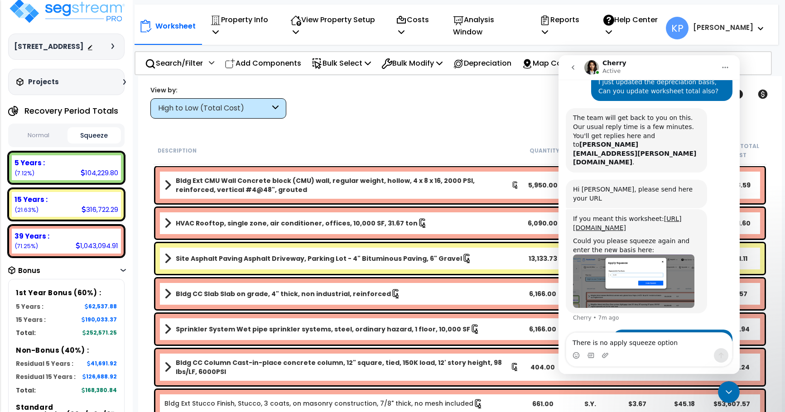
scroll to position [0, 0]
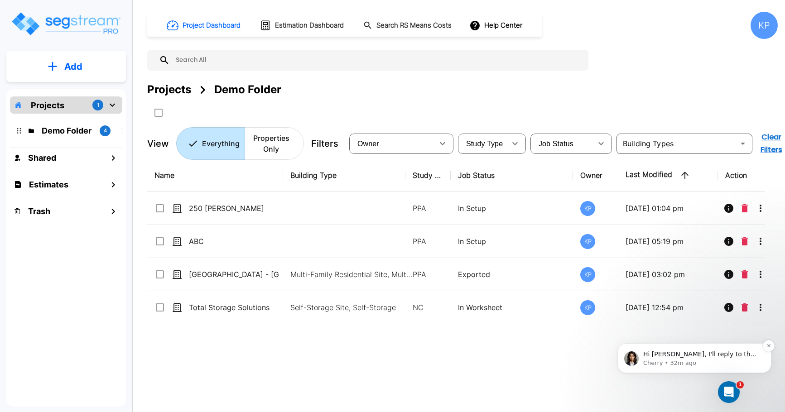
click at [700, 355] on p "Hi [PERSON_NAME], I'll reply to the other thread" at bounding box center [701, 354] width 117 height 9
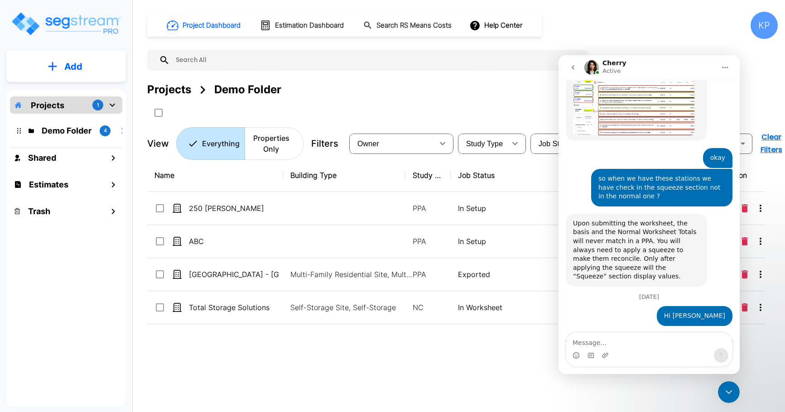
scroll to position [756, 0]
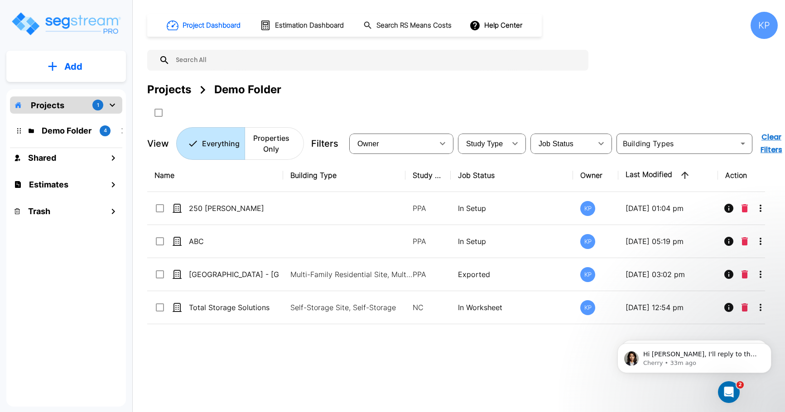
click at [736, 396] on div "Open Intercom Messenger" at bounding box center [729, 392] width 30 height 30
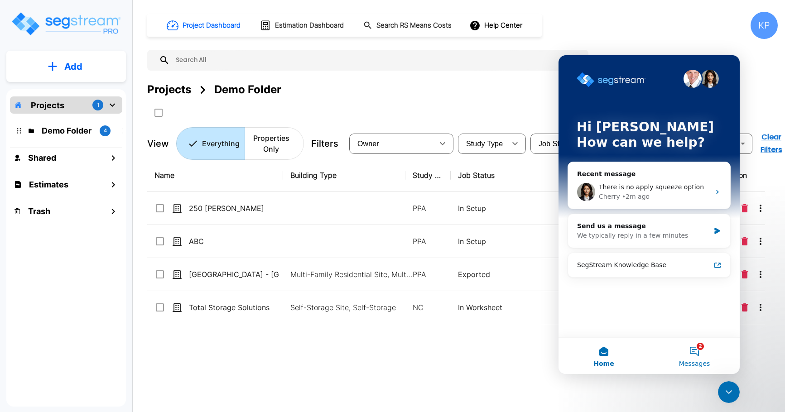
click at [699, 356] on button "2 Messages" at bounding box center [694, 356] width 91 height 36
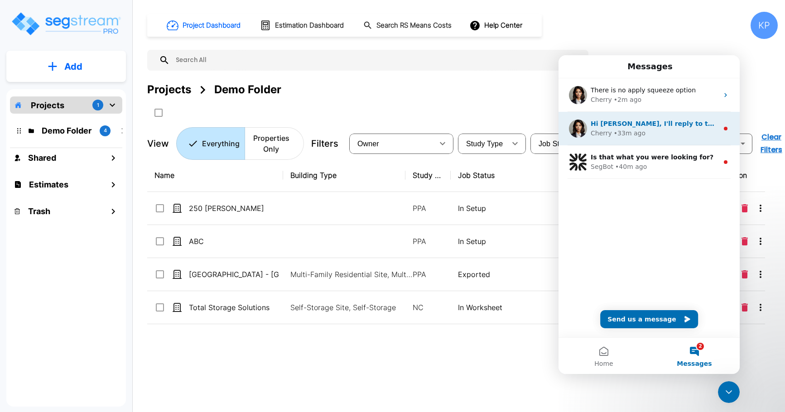
click at [660, 137] on div "Cherry • 33m ago" at bounding box center [655, 134] width 128 height 10
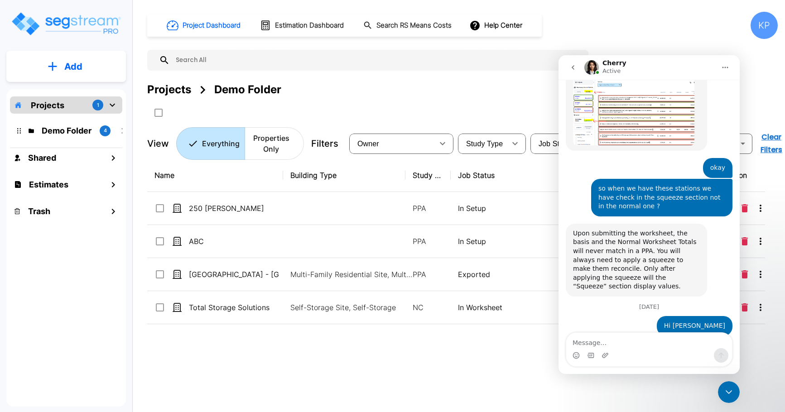
scroll to position [756, 0]
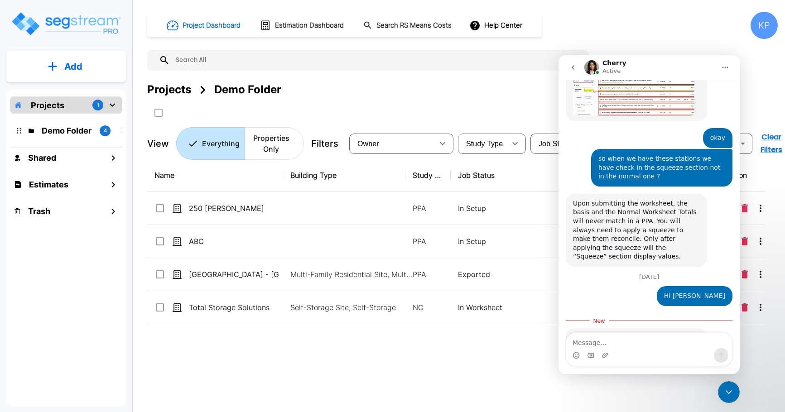
click at [573, 68] on icon "go back" at bounding box center [573, 67] width 3 height 5
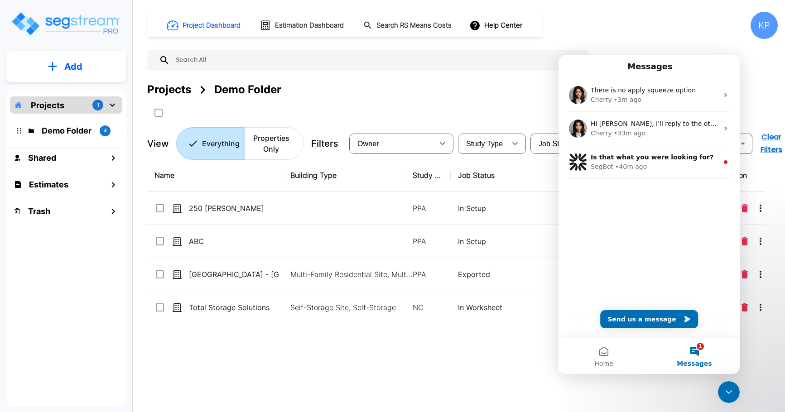
scroll to position [0, 0]
drag, startPoint x: 695, startPoint y: 354, endPoint x: 659, endPoint y: 323, distance: 47.6
click at [659, 323] on main "Messages There is no apply squeeze option Cherry • 3m ago Hi [PERSON_NAME], I'l…" at bounding box center [649, 214] width 181 height 319
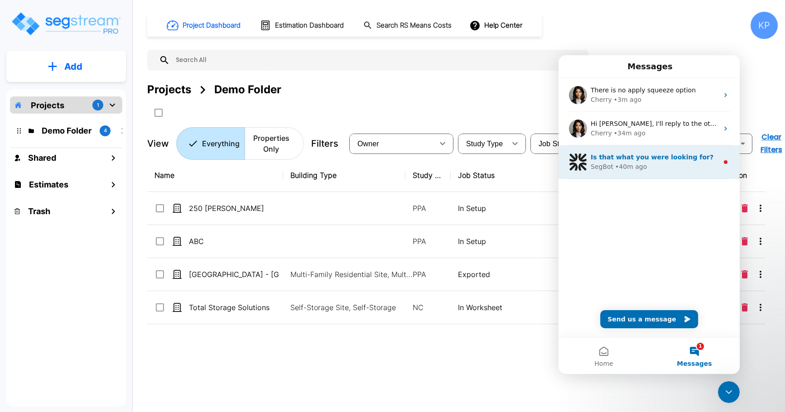
click at [637, 163] on div "• 40m ago" at bounding box center [631, 167] width 32 height 10
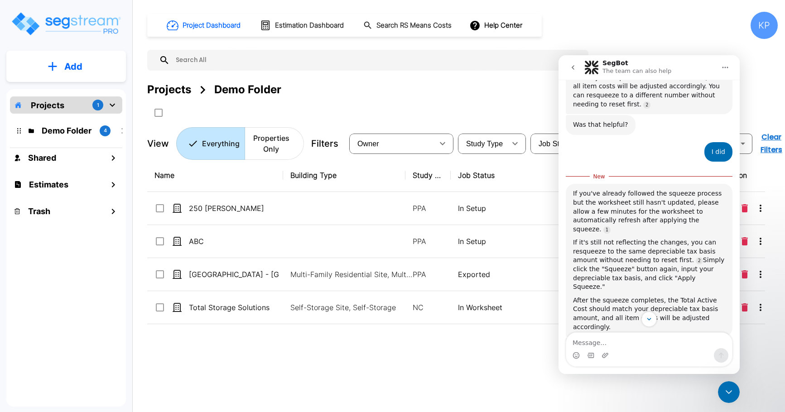
scroll to position [388, 0]
click at [572, 67] on icon "go back" at bounding box center [572, 67] width 7 height 7
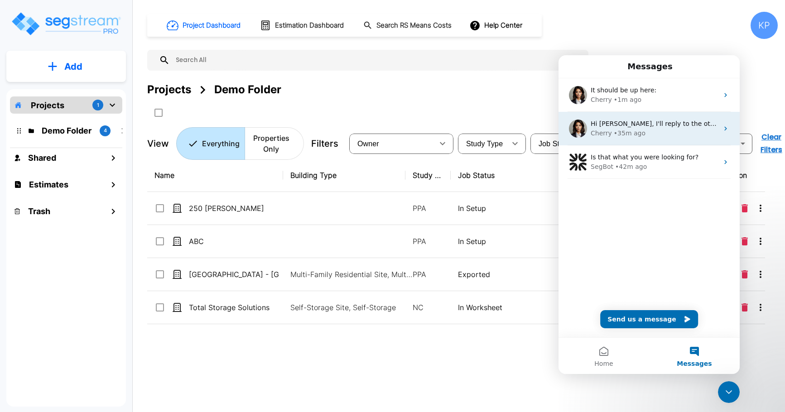
scroll to position [0, 0]
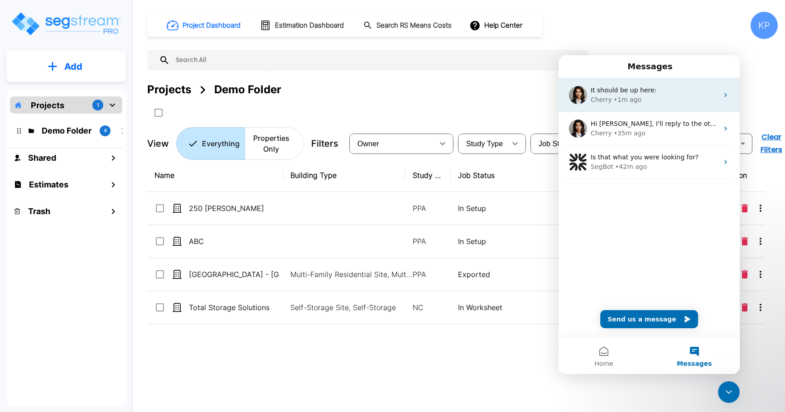
click at [646, 93] on span "It should be up here:" at bounding box center [624, 90] width 66 height 7
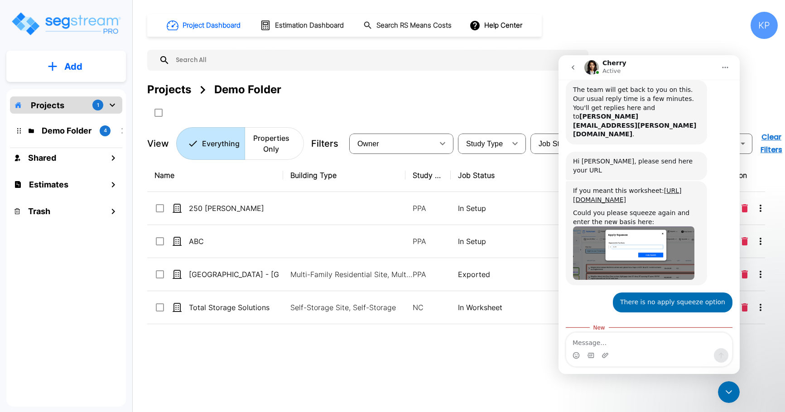
scroll to position [233, 0]
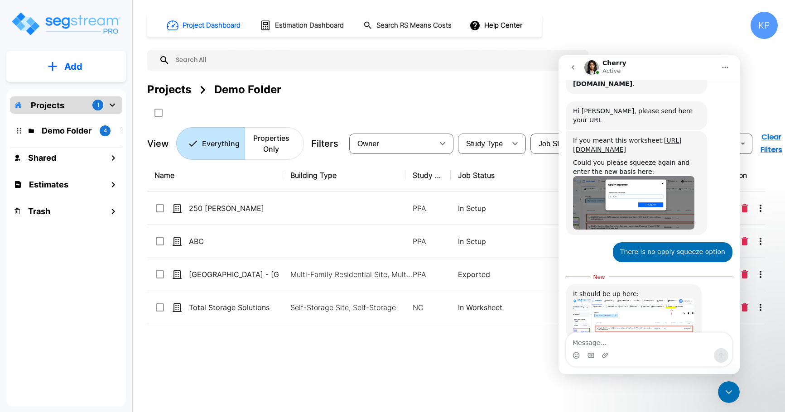
click at [644, 299] on img "Cherry says…" at bounding box center [633, 316] width 121 height 35
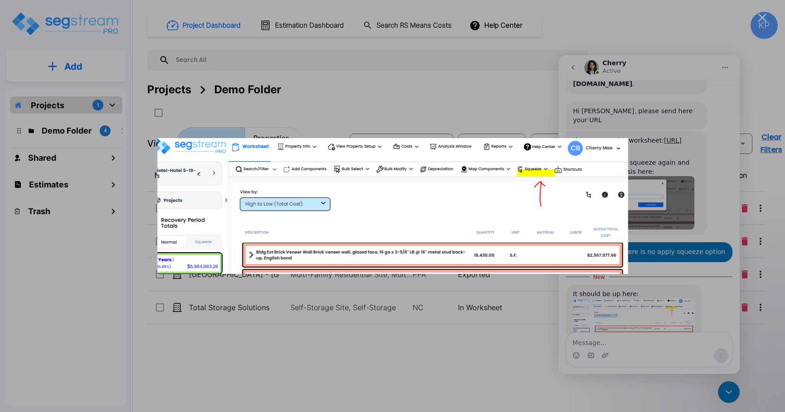
click at [435, 358] on div "Intercom messenger" at bounding box center [392, 206] width 785 height 412
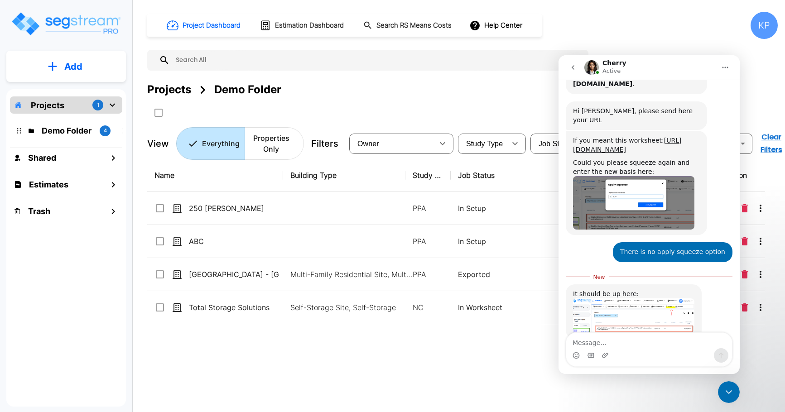
click at [82, 100] on div "Projects 1" at bounding box center [66, 104] width 112 height 17
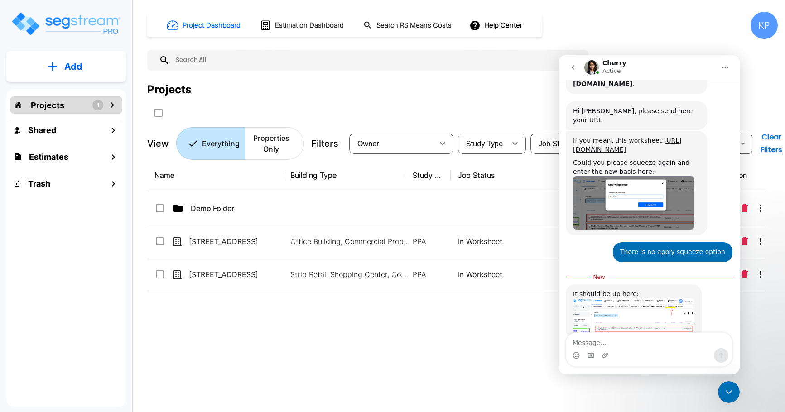
click at [118, 107] on div "Projects 1" at bounding box center [66, 104] width 112 height 17
click at [80, 130] on p "Demo Folder" at bounding box center [67, 131] width 51 height 12
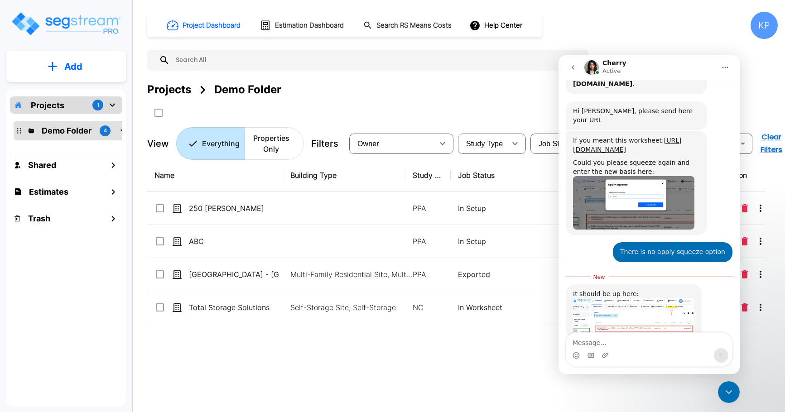
click at [107, 106] on icon "mailbox folders" at bounding box center [112, 105] width 11 height 11
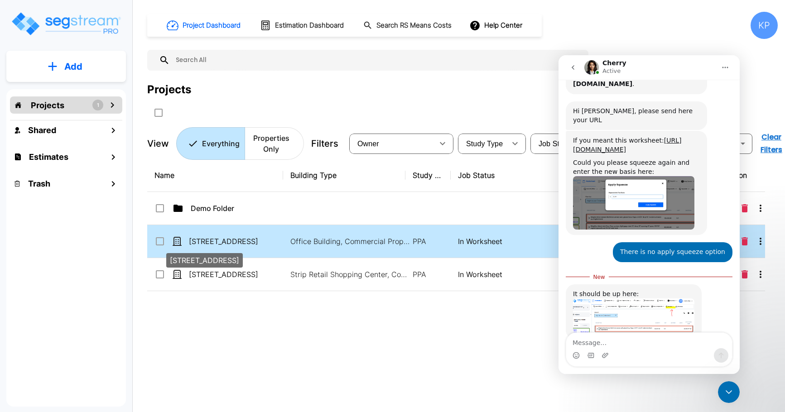
click at [232, 239] on p "[STREET_ADDRESS]" at bounding box center [234, 241] width 91 height 11
click at [231, 241] on p "[STREET_ADDRESS]" at bounding box center [234, 241] width 91 height 11
checkbox input "false"
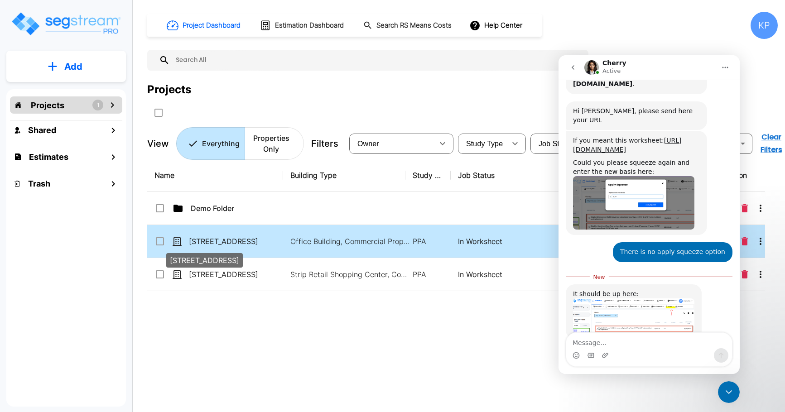
click at [231, 241] on p "[STREET_ADDRESS]" at bounding box center [234, 241] width 91 height 11
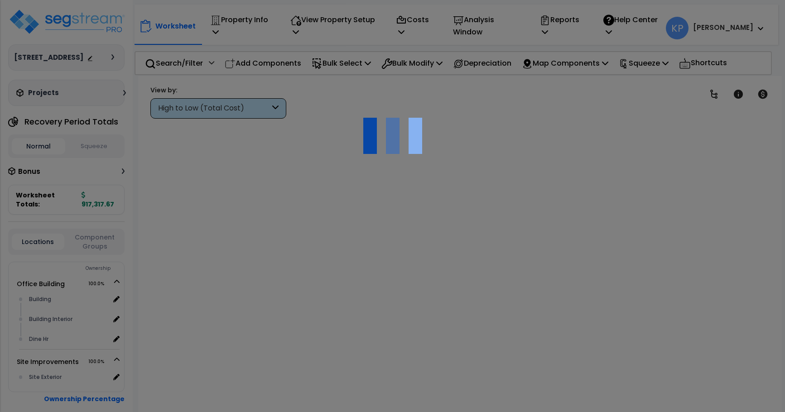
click at [260, 345] on div at bounding box center [392, 206] width 785 height 412
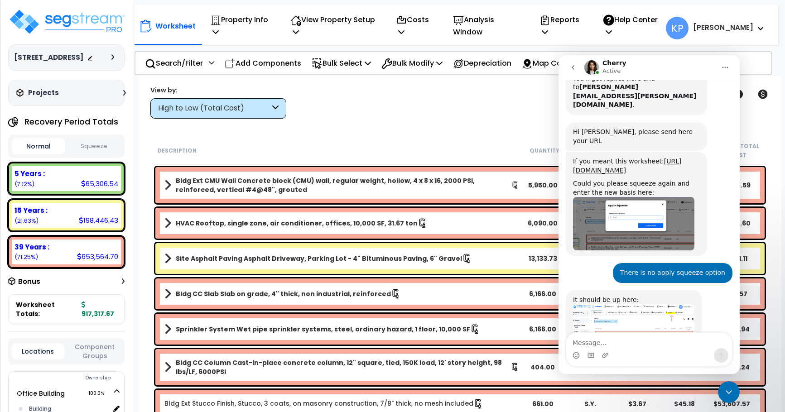
scroll to position [218, 0]
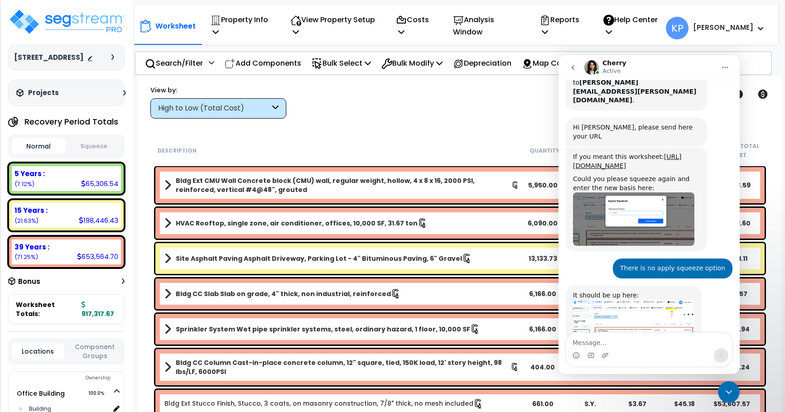
click at [728, 392] on icon "Close Intercom Messenger" at bounding box center [728, 392] width 11 height 11
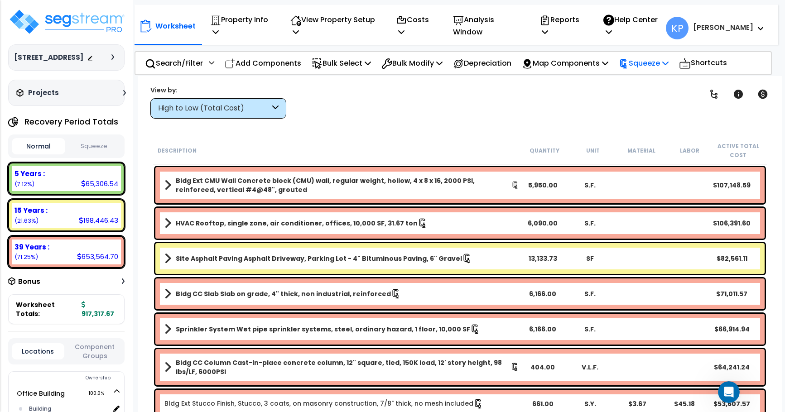
click at [661, 66] on p "Squeeze" at bounding box center [644, 63] width 50 height 12
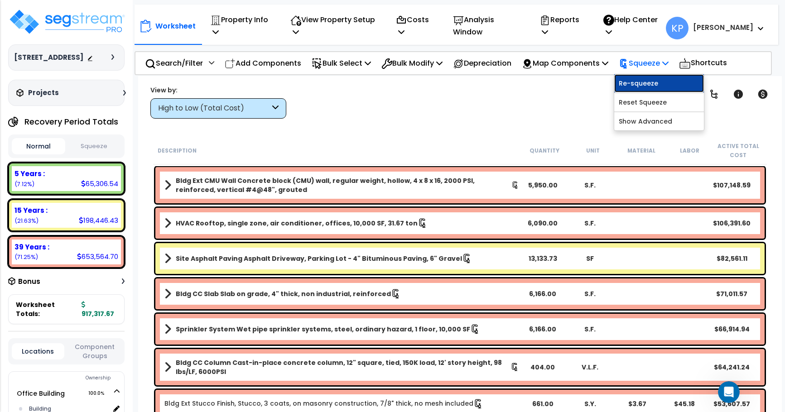
click at [653, 85] on link "Re-squeeze" at bounding box center [659, 83] width 90 height 18
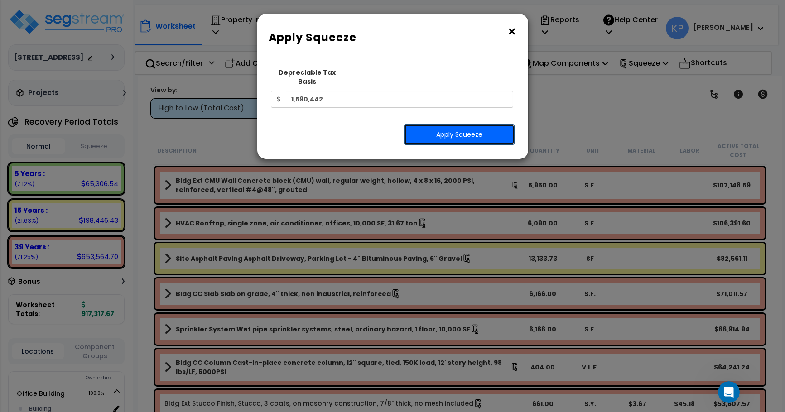
click at [439, 124] on button "Apply Squeeze" at bounding box center [459, 134] width 111 height 21
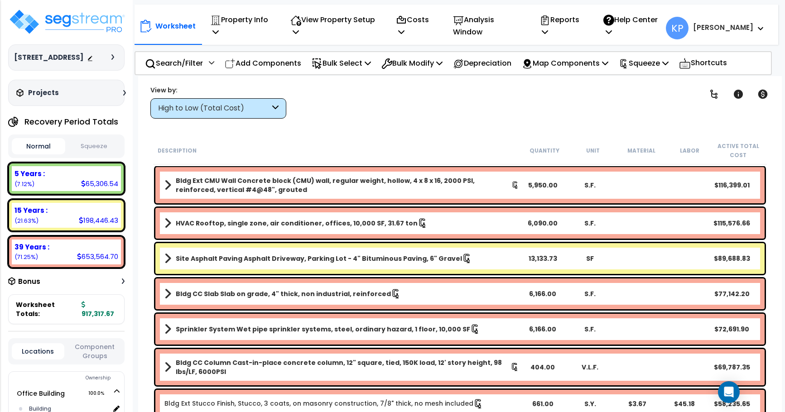
click at [107, 152] on button "Squeeze" at bounding box center [94, 147] width 53 height 16
click at [727, 393] on icon "Open Intercom Messenger" at bounding box center [728, 392] width 10 height 12
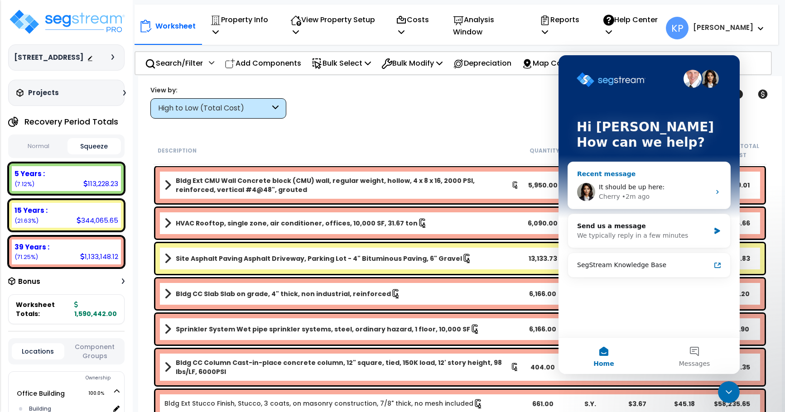
click at [642, 194] on div "• 2m ago" at bounding box center [636, 197] width 28 height 10
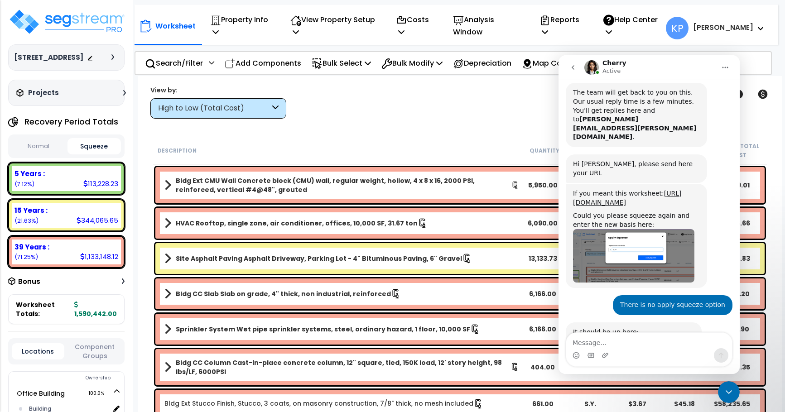
scroll to position [218, 0]
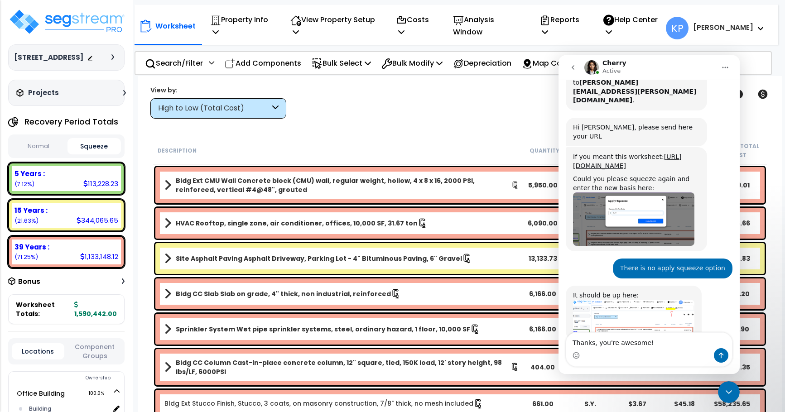
drag, startPoint x: 642, startPoint y: 343, endPoint x: 593, endPoint y: 344, distance: 49.4
click at [589, 343] on textarea "Thanks, you're awesome!" at bounding box center [649, 340] width 166 height 15
type textarea "Thank you very much!"
click at [723, 353] on icon "Send a message…" at bounding box center [721, 355] width 7 height 7
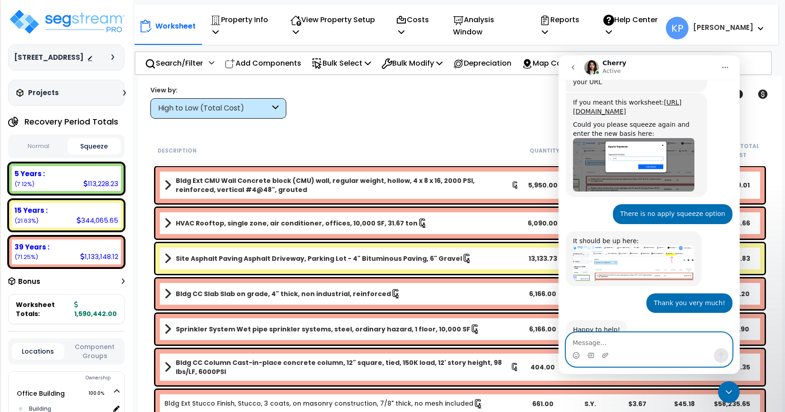
scroll to position [272, 0]
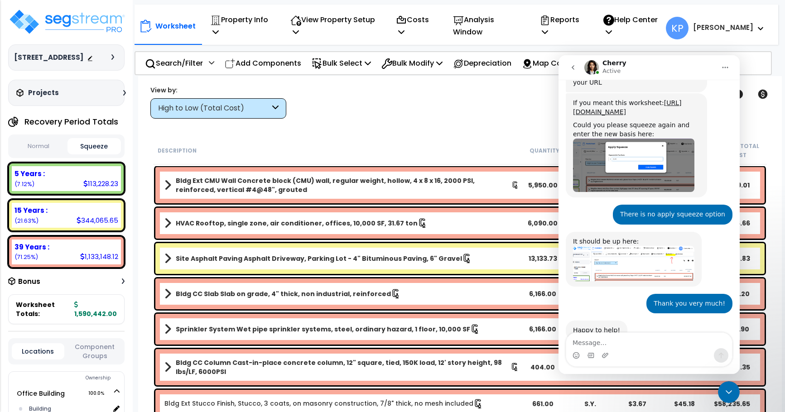
click at [732, 394] on icon "Close Intercom Messenger" at bounding box center [728, 392] width 11 height 11
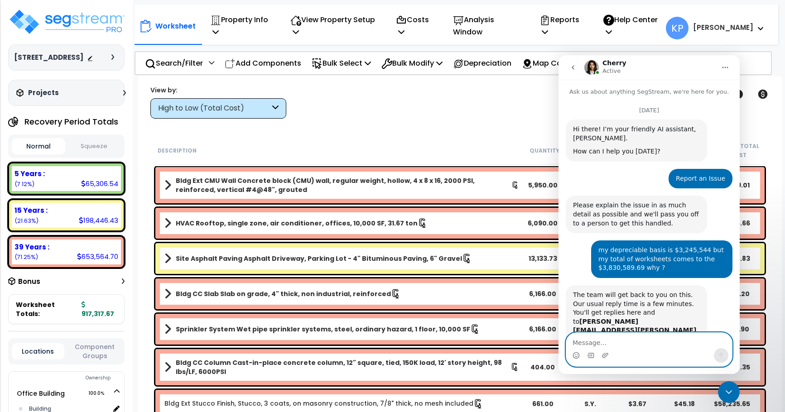
scroll to position [741, 0]
